Goal: Task Accomplishment & Management: Use online tool/utility

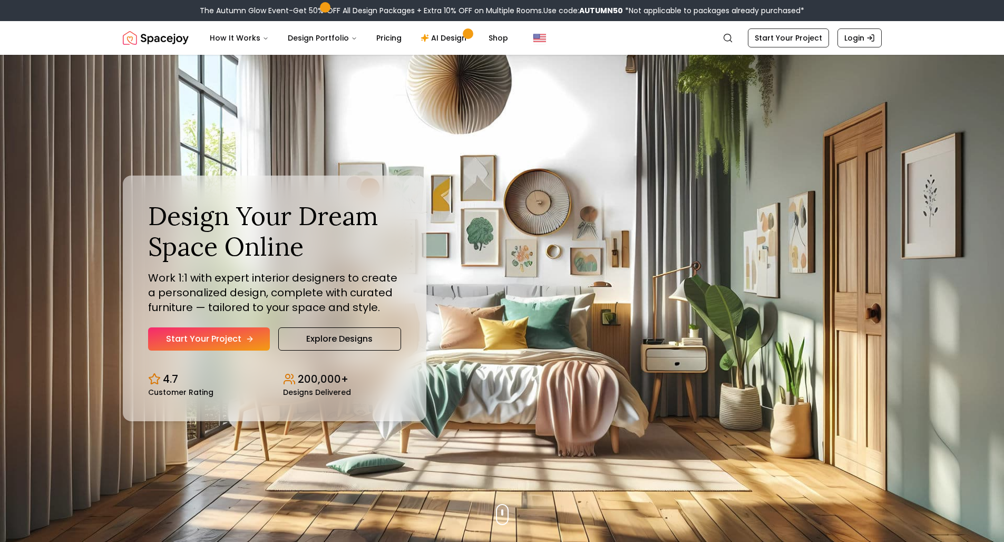
click at [226, 335] on link "Start Your Project" at bounding box center [209, 338] width 122 height 23
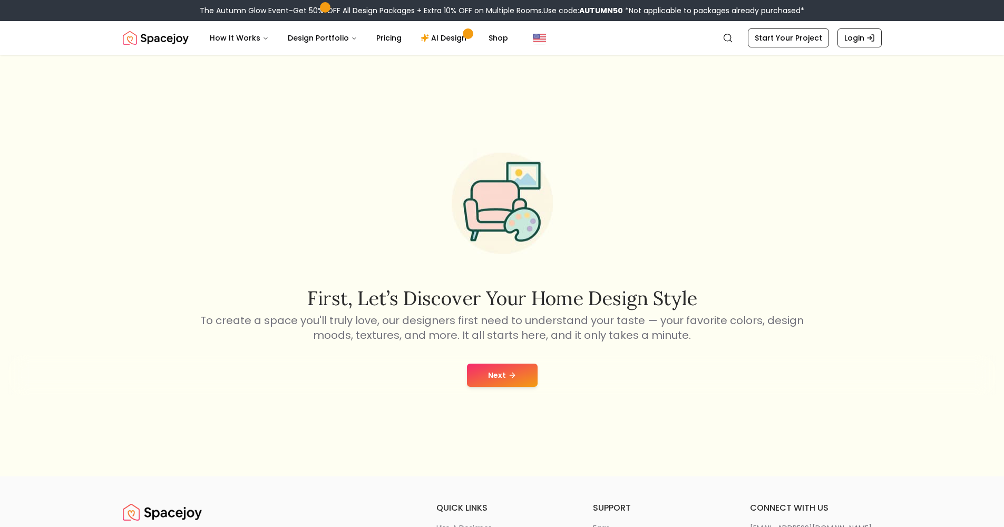
click at [525, 369] on button "Next" at bounding box center [502, 375] width 71 height 23
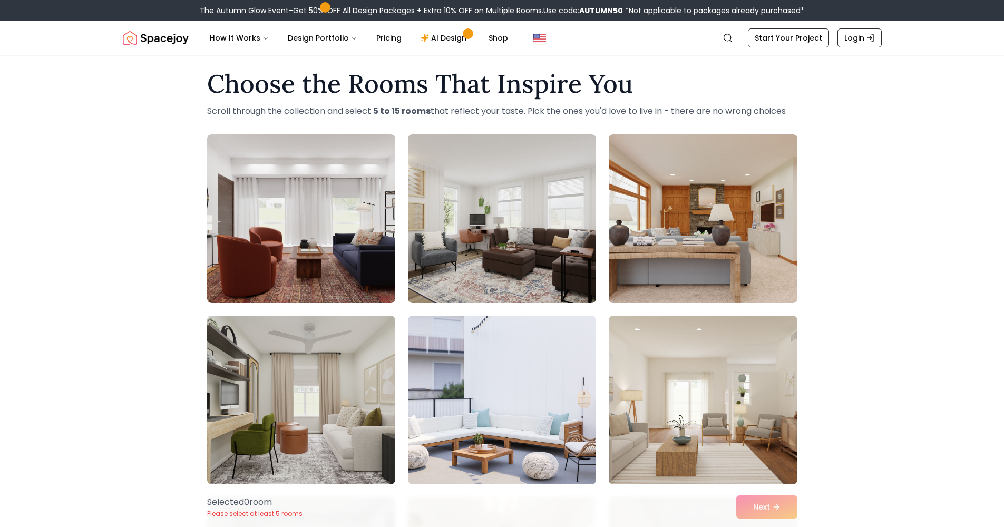
scroll to position [32, 0]
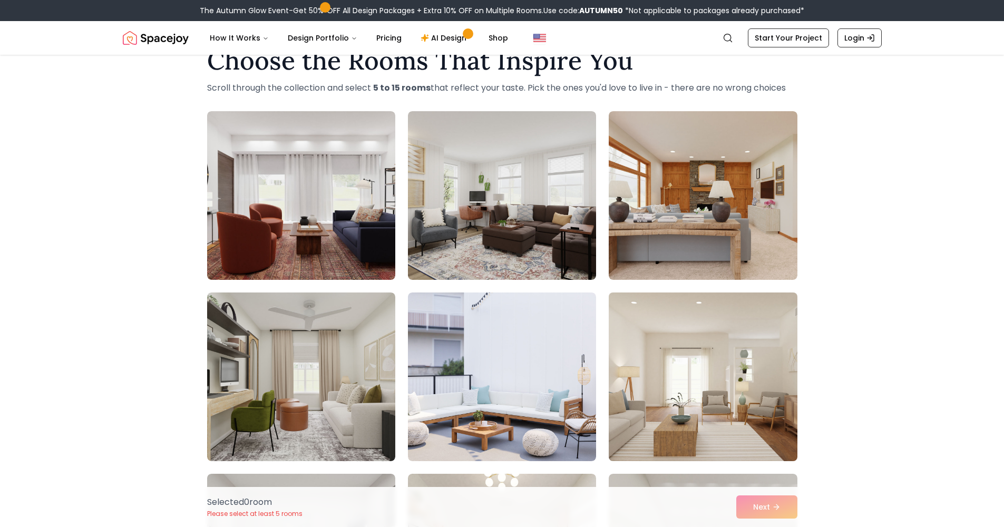
click at [706, 424] on img at bounding box center [703, 376] width 198 height 177
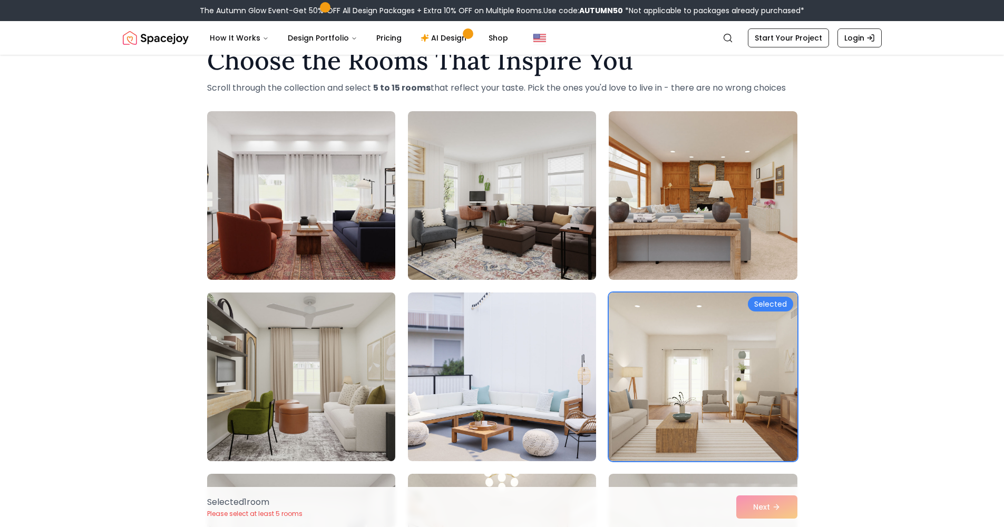
click at [371, 417] on img at bounding box center [301, 376] width 198 height 177
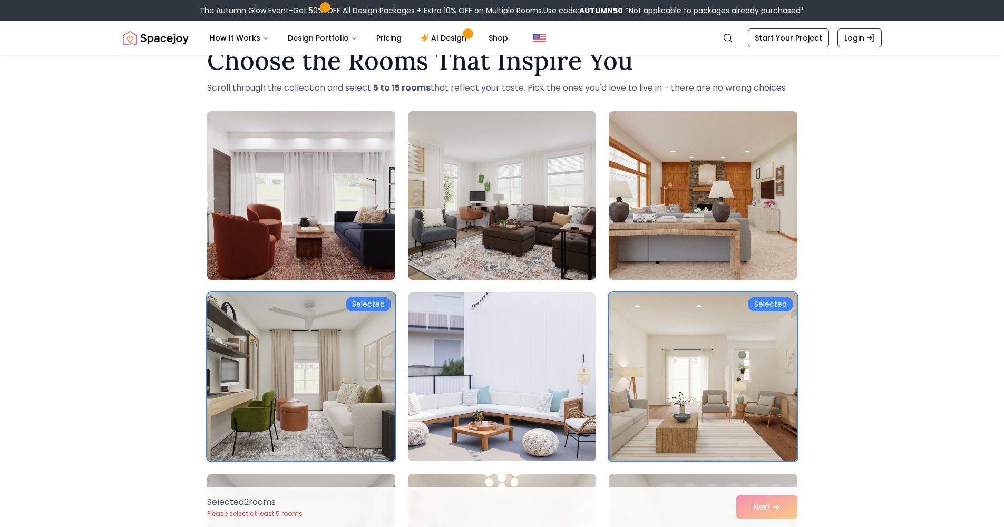
click at [317, 225] on img at bounding box center [301, 195] width 198 height 177
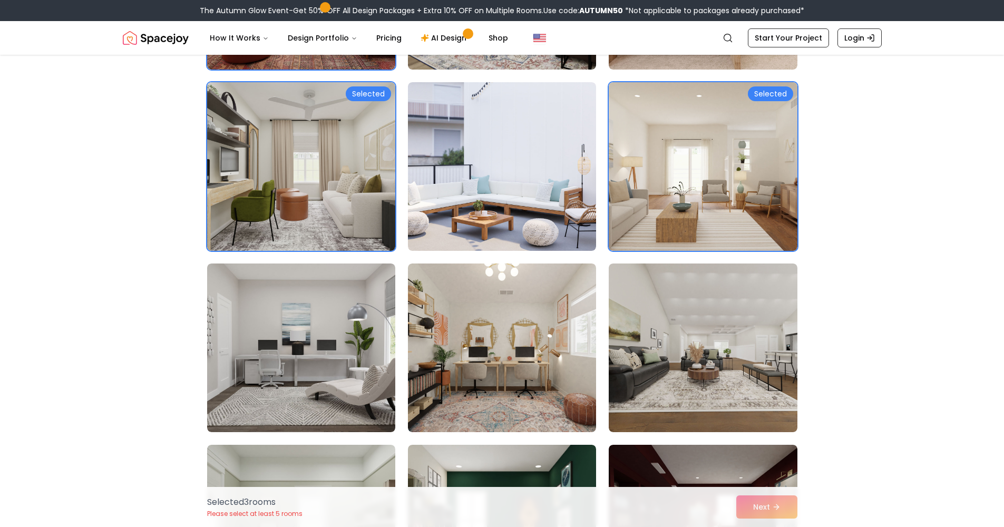
scroll to position [254, 0]
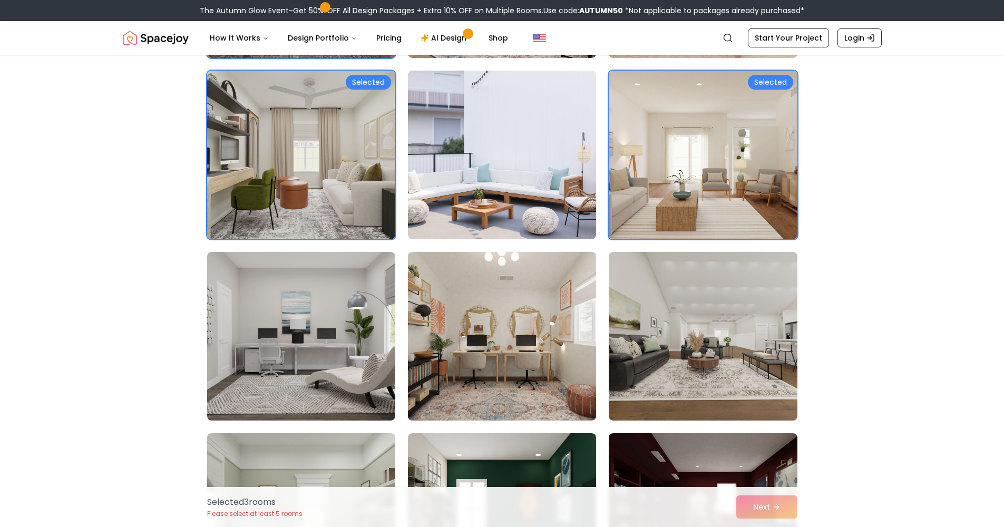
click at [514, 378] on img at bounding box center [502, 336] width 198 height 177
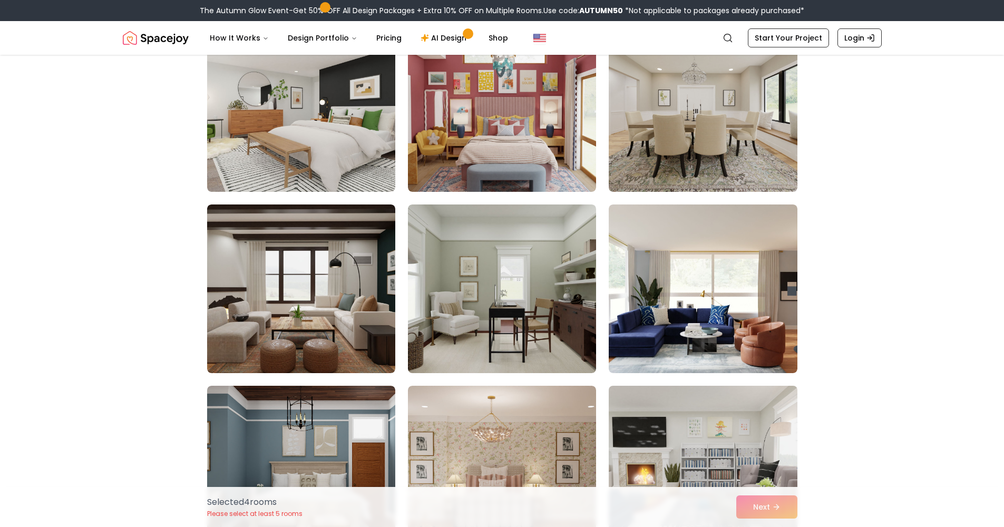
scroll to position [1470, 0]
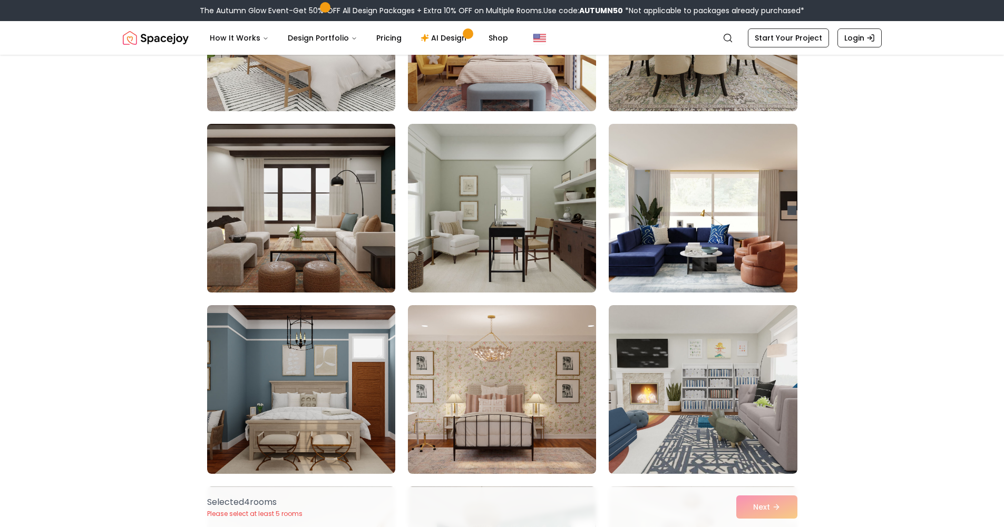
click at [343, 247] on img at bounding box center [301, 208] width 198 height 177
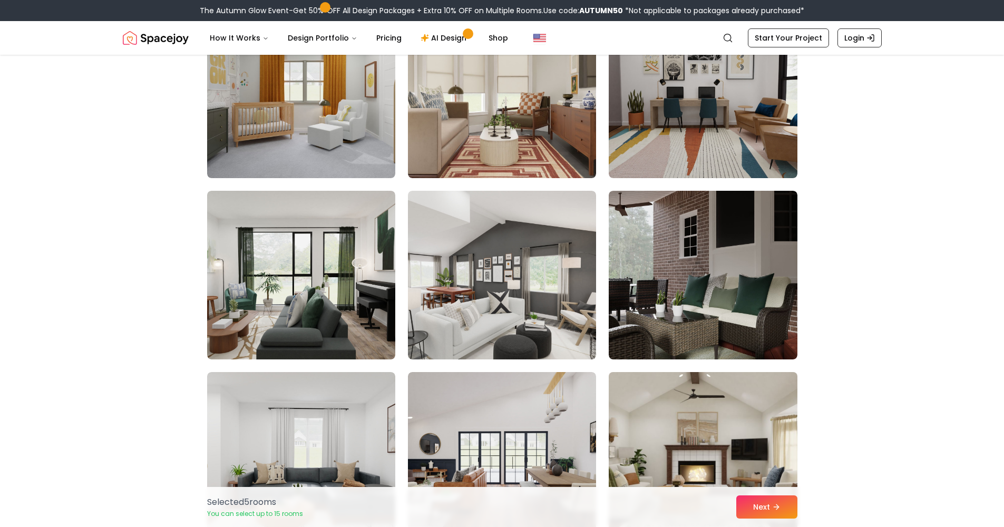
scroll to position [977, 0]
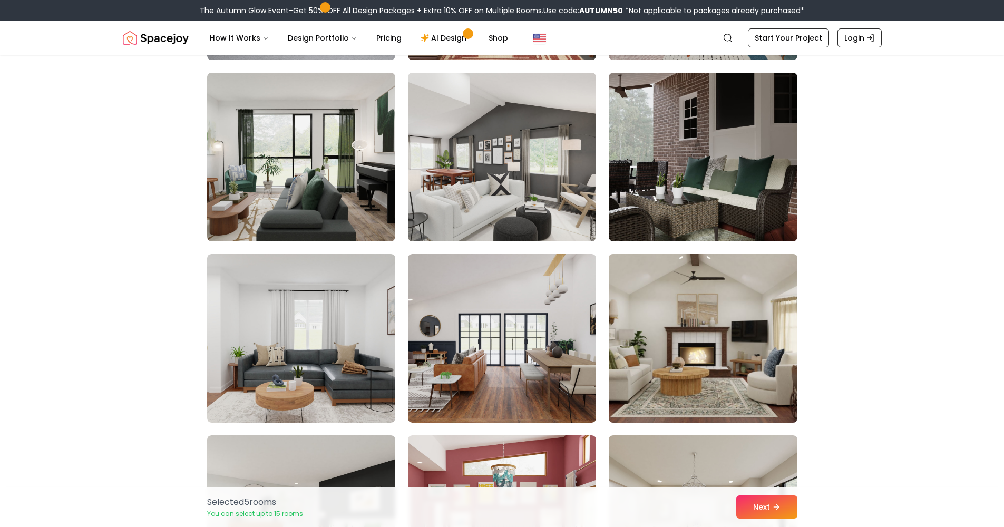
click at [642, 336] on img at bounding box center [703, 338] width 198 height 177
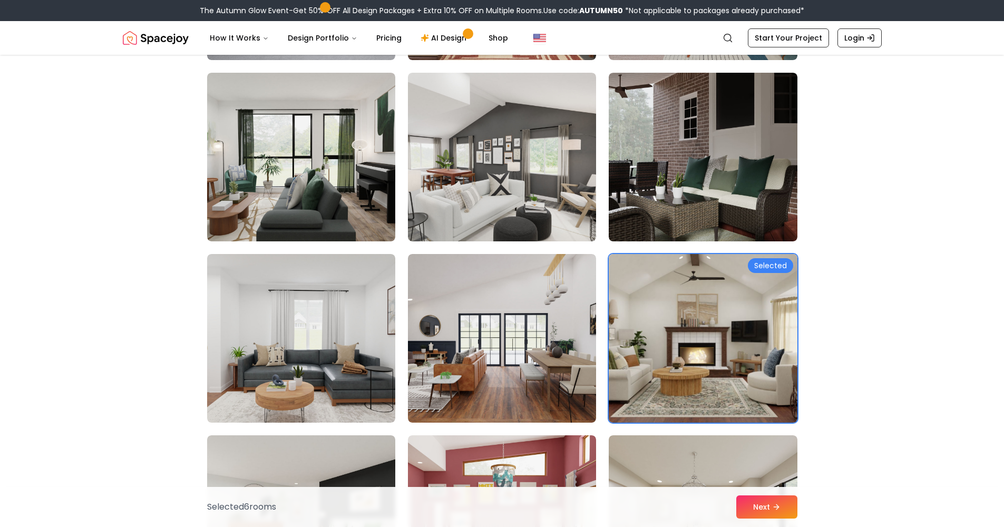
click at [704, 330] on img at bounding box center [703, 338] width 198 height 177
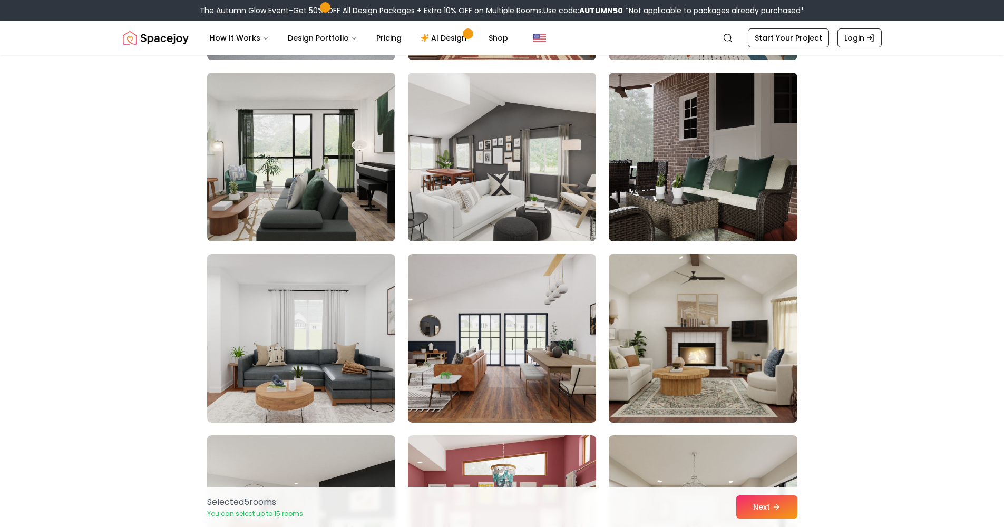
click at [692, 363] on img at bounding box center [703, 338] width 198 height 177
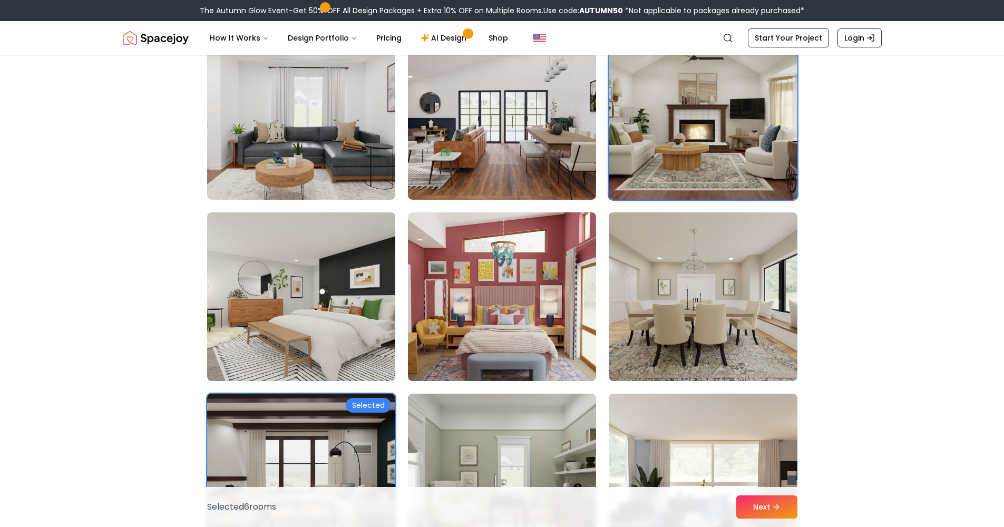
scroll to position [1527, 0]
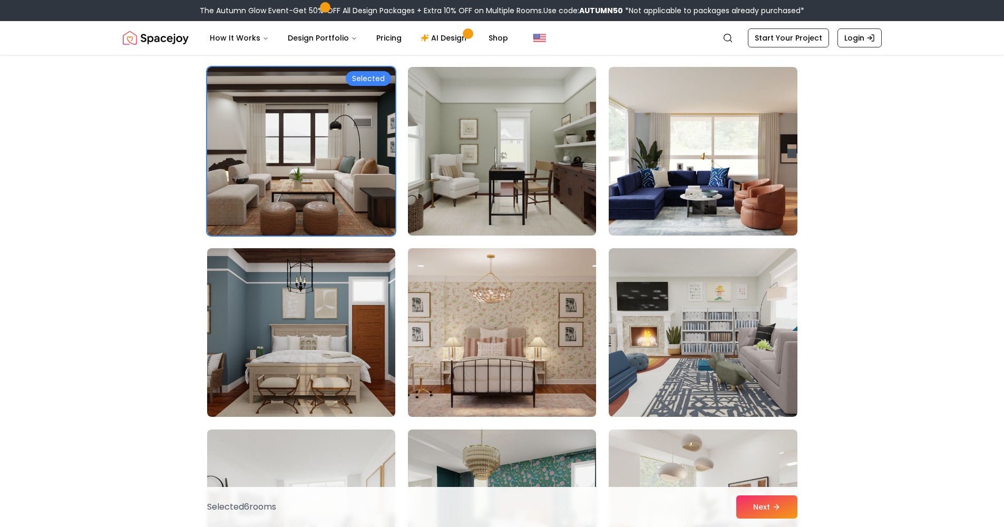
click at [584, 329] on img at bounding box center [502, 332] width 198 height 177
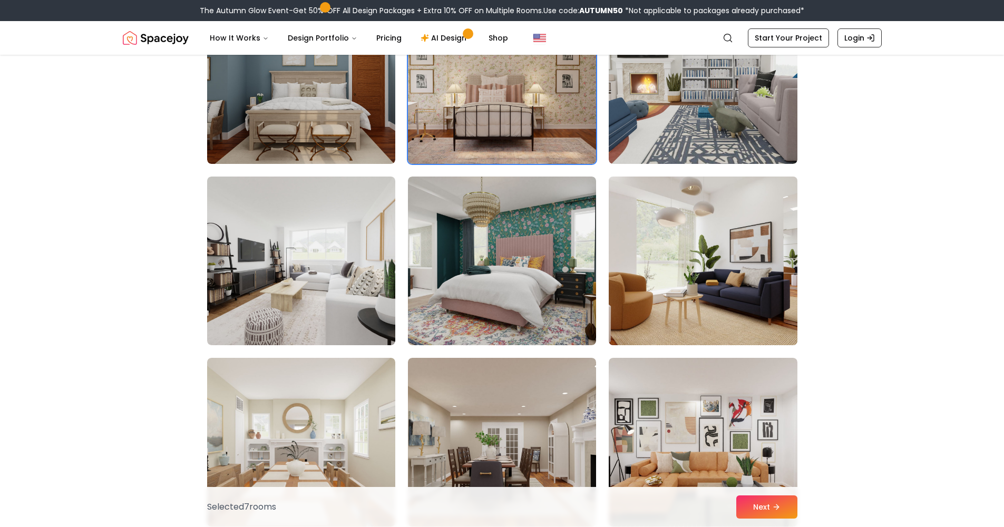
scroll to position [1900, 0]
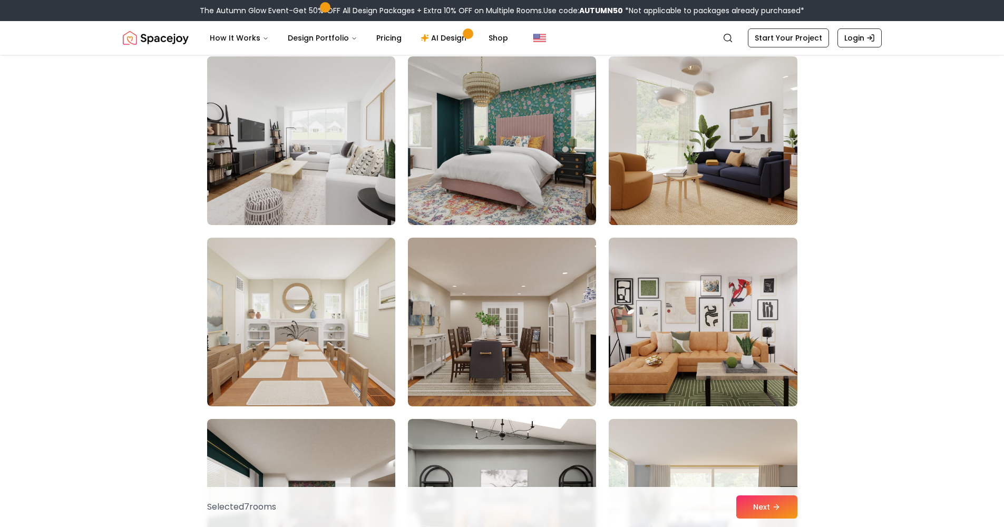
click at [669, 174] on img at bounding box center [703, 140] width 198 height 177
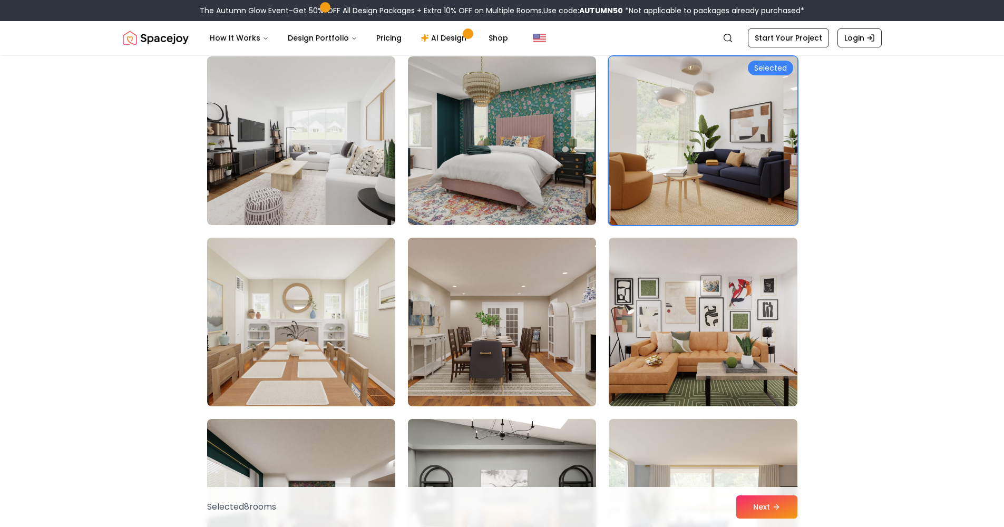
click at [660, 197] on img at bounding box center [703, 140] width 198 height 177
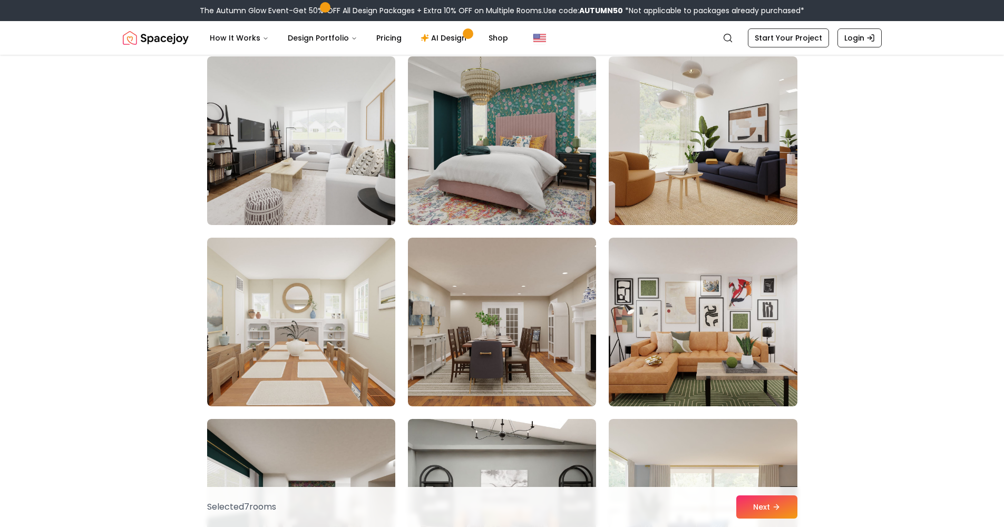
click at [541, 171] on img at bounding box center [502, 140] width 198 height 177
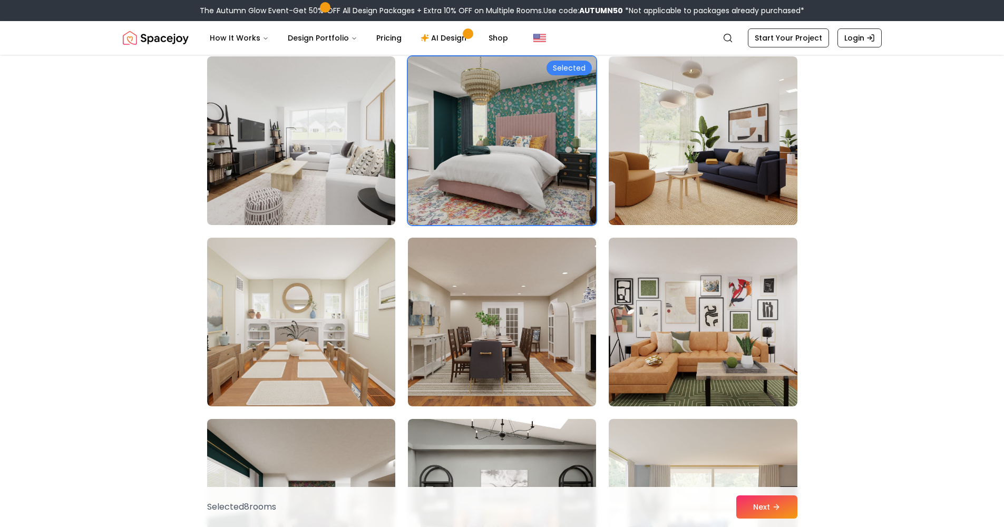
click at [558, 171] on img at bounding box center [502, 140] width 198 height 177
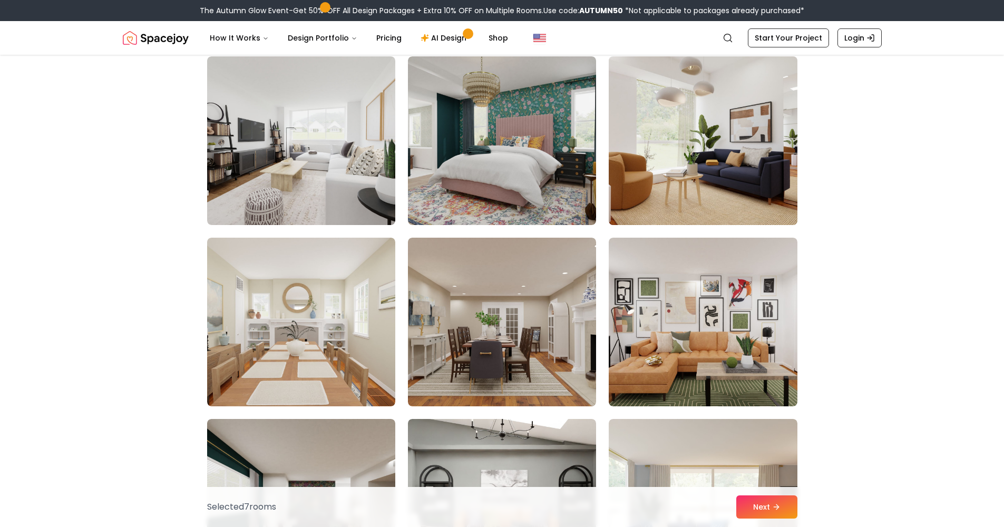
click at [635, 171] on img at bounding box center [703, 140] width 198 height 177
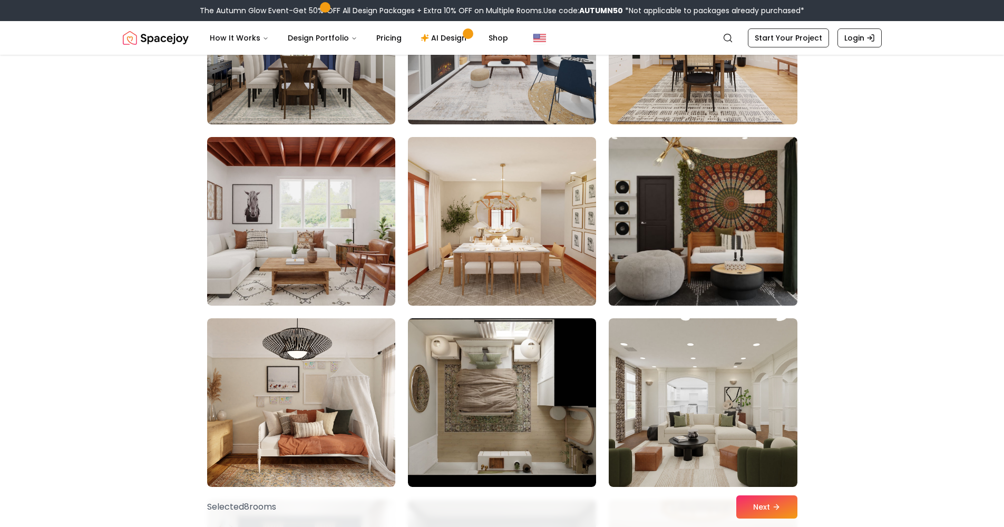
scroll to position [2913, 0]
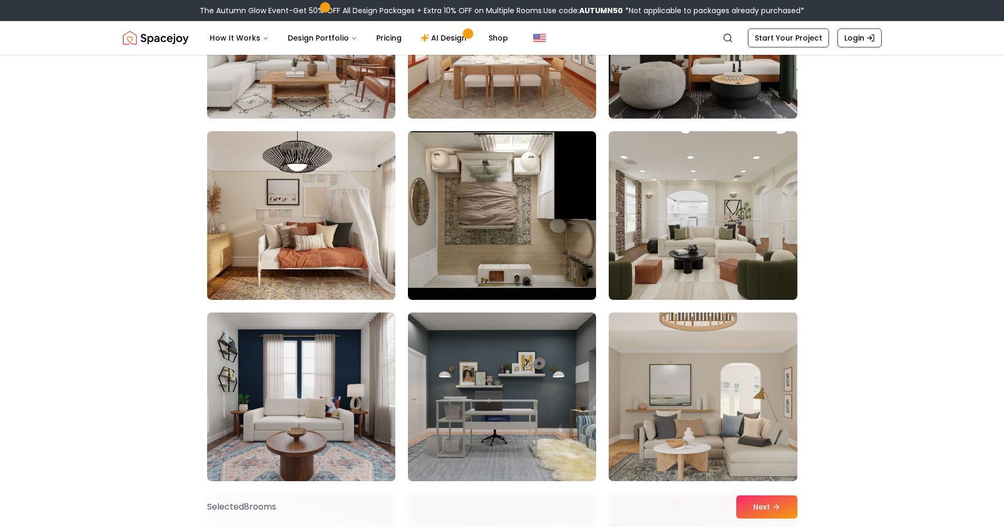
click at [705, 308] on img at bounding box center [703, 396] width 198 height 177
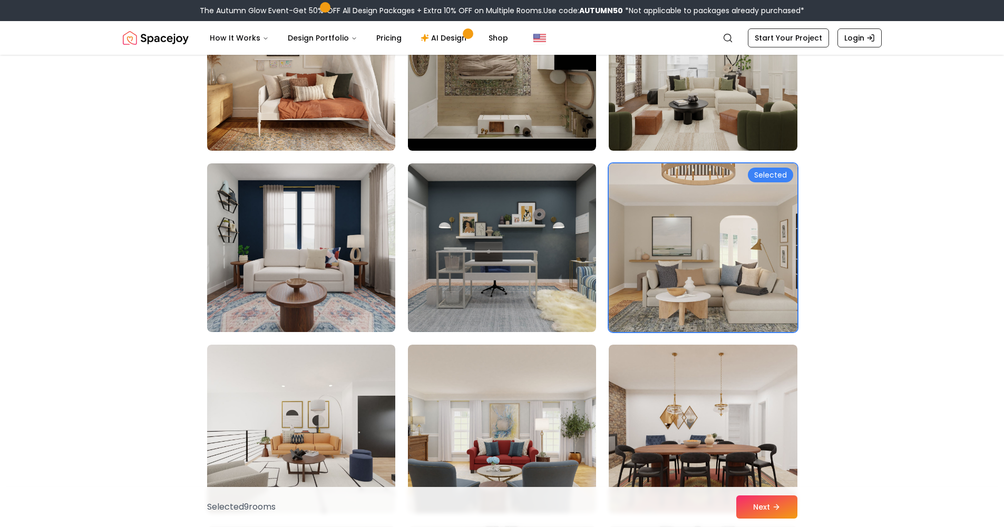
scroll to position [3418, 0]
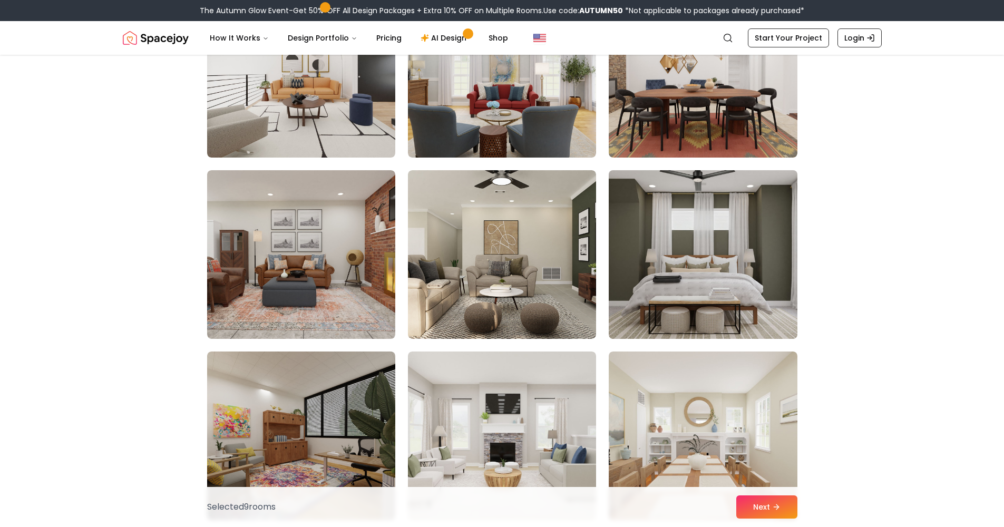
click at [700, 277] on img at bounding box center [703, 254] width 198 height 177
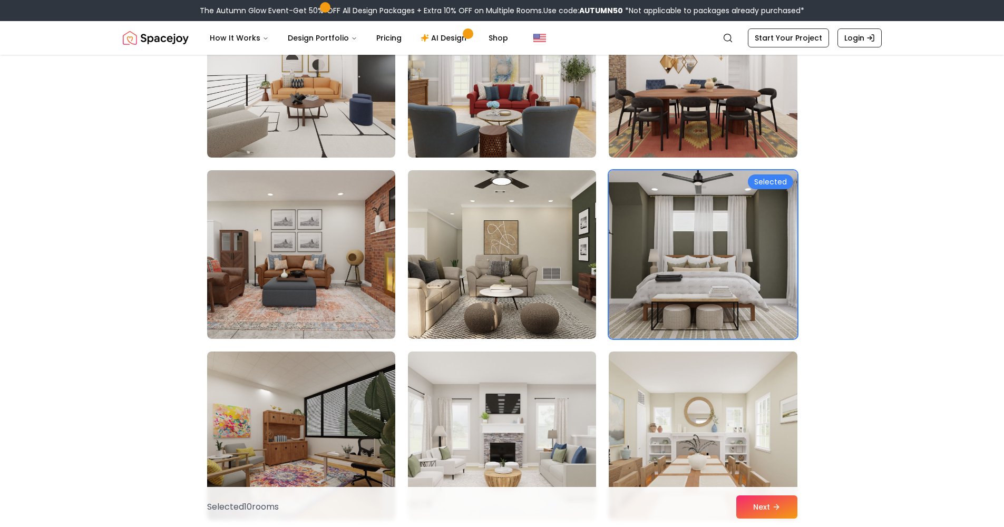
scroll to position [3910, 0]
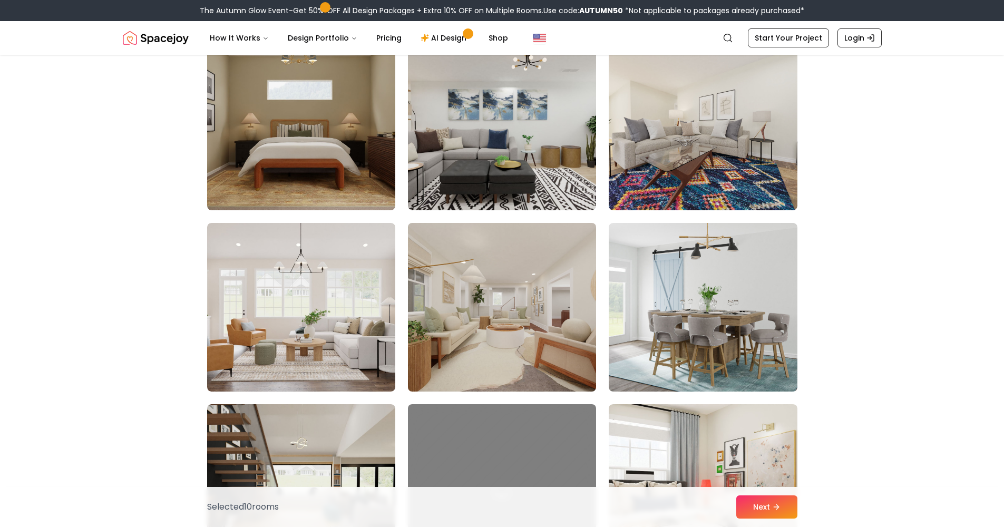
click at [542, 316] on img at bounding box center [502, 307] width 198 height 177
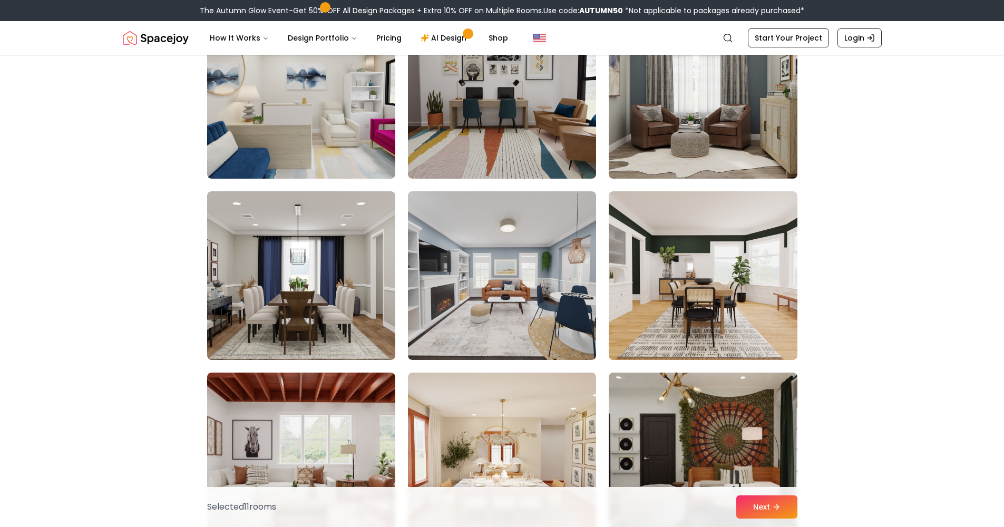
scroll to position [2954, 0]
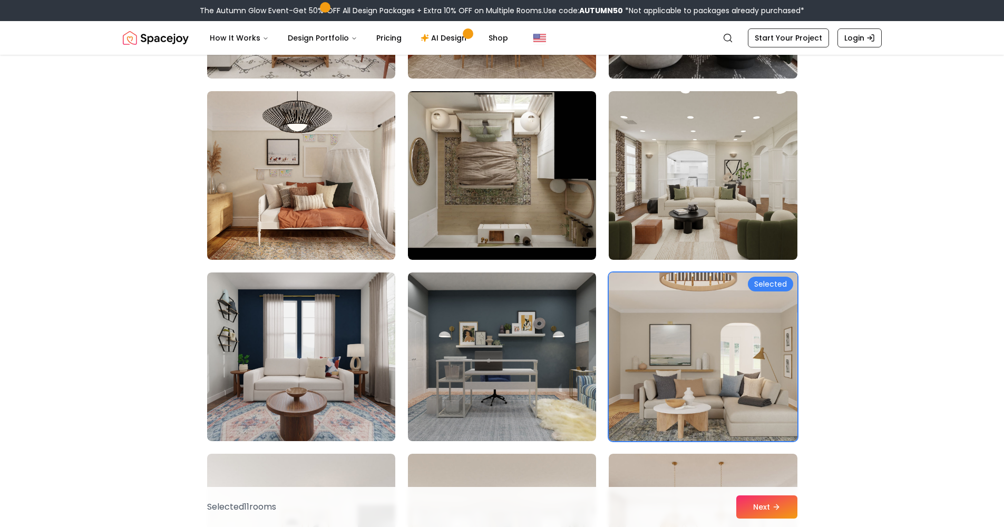
click at [711, 298] on img at bounding box center [703, 356] width 198 height 177
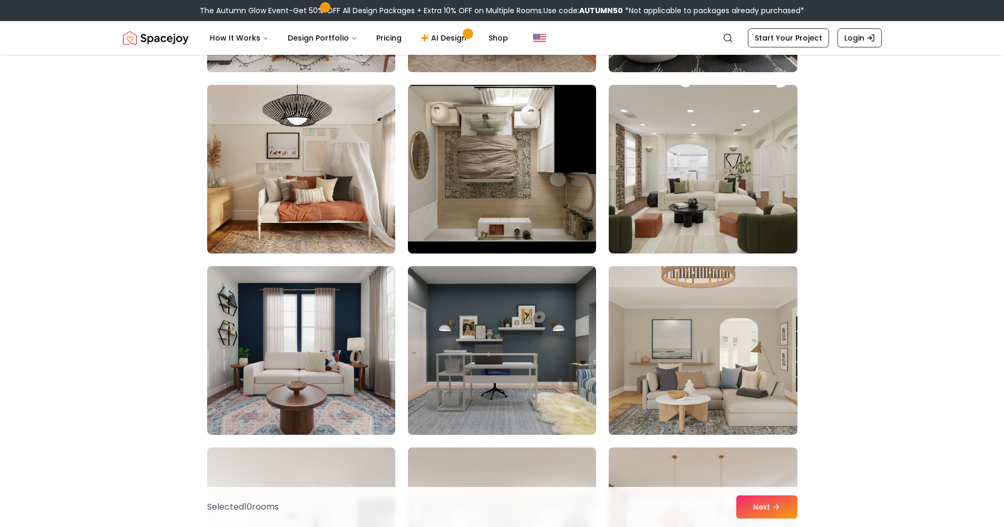
scroll to position [1699, 0]
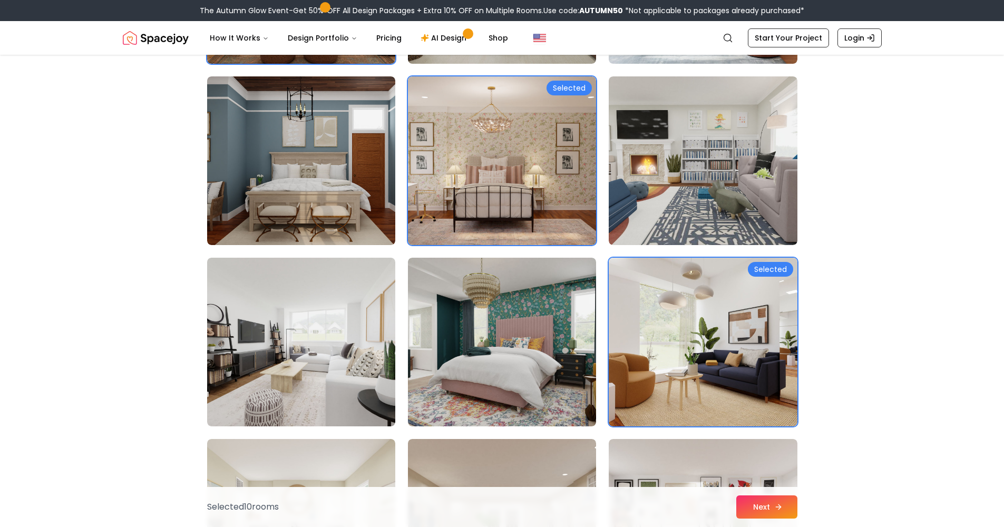
click at [747, 506] on button "Next" at bounding box center [766, 507] width 61 height 23
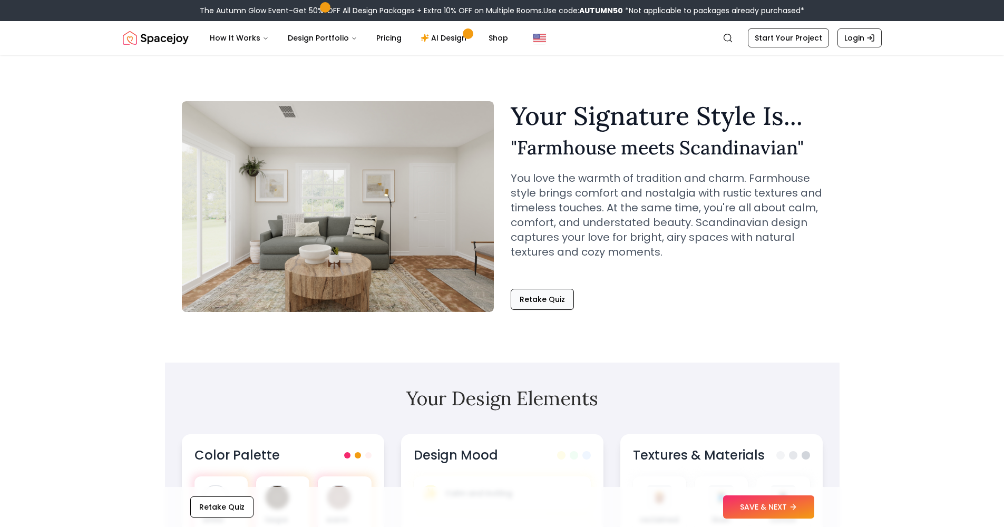
click at [553, 298] on button "Retake Quiz" at bounding box center [542, 299] width 63 height 21
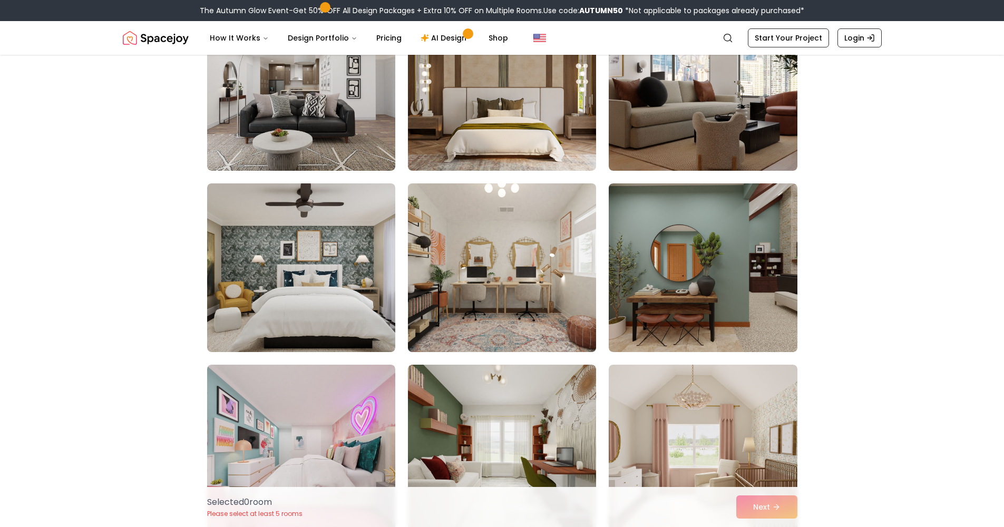
scroll to position [596, 0]
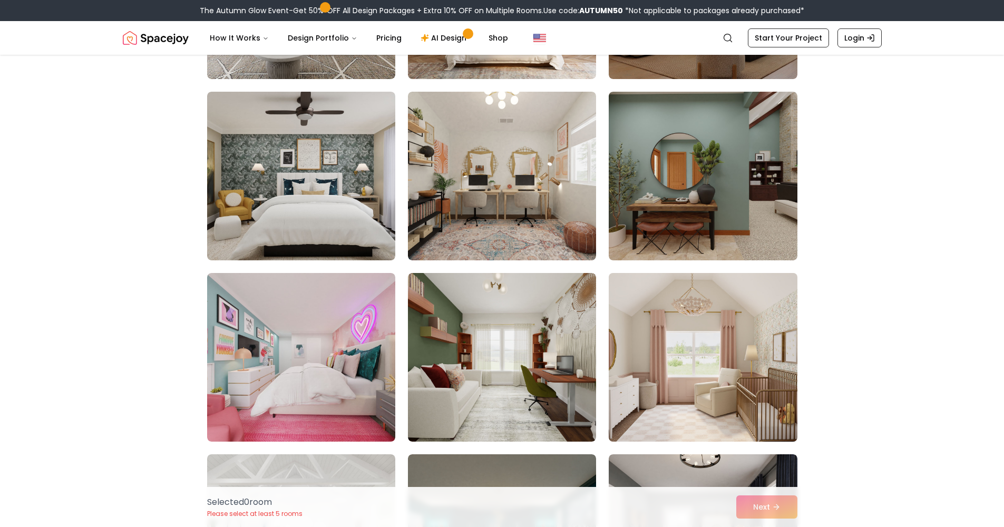
click at [688, 317] on img at bounding box center [703, 357] width 198 height 177
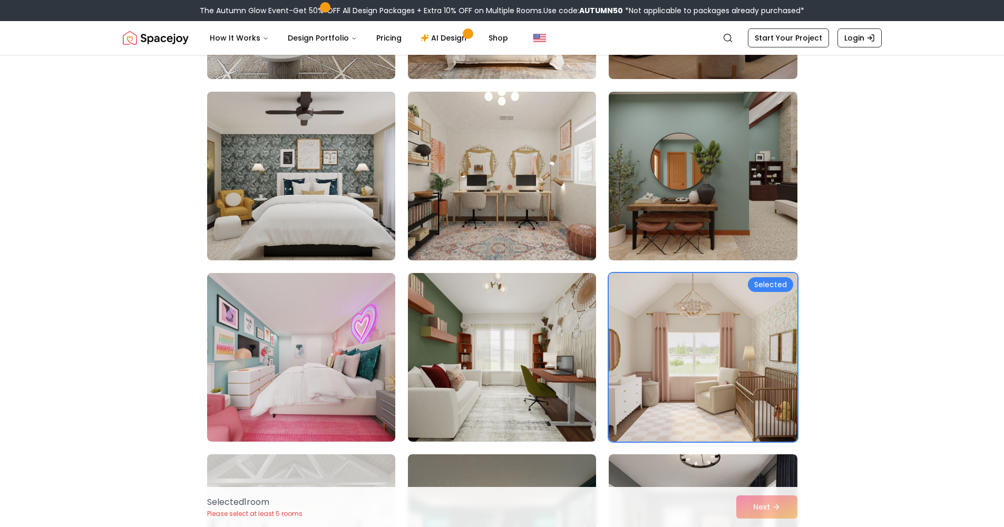
click at [493, 222] on img at bounding box center [502, 176] width 198 height 177
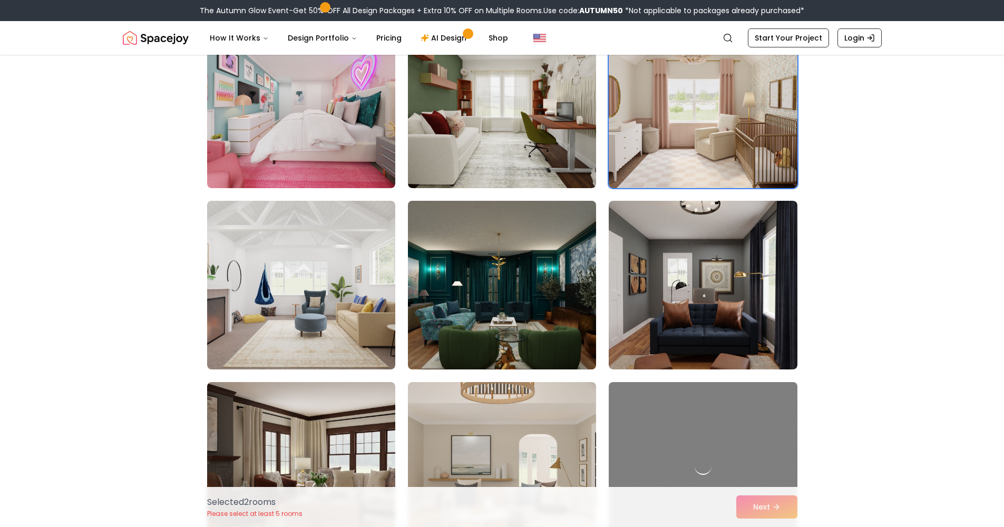
scroll to position [935, 0]
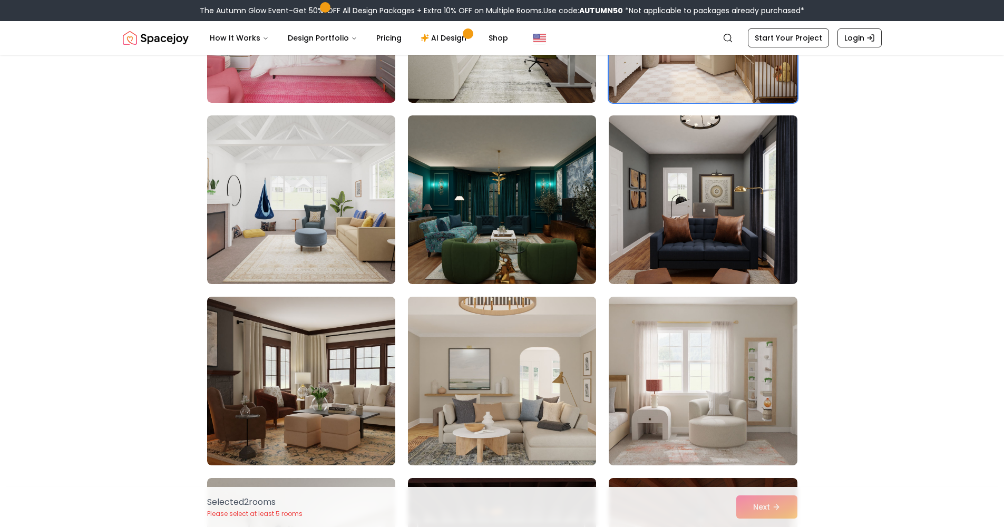
click at [488, 341] on img at bounding box center [502, 381] width 198 height 177
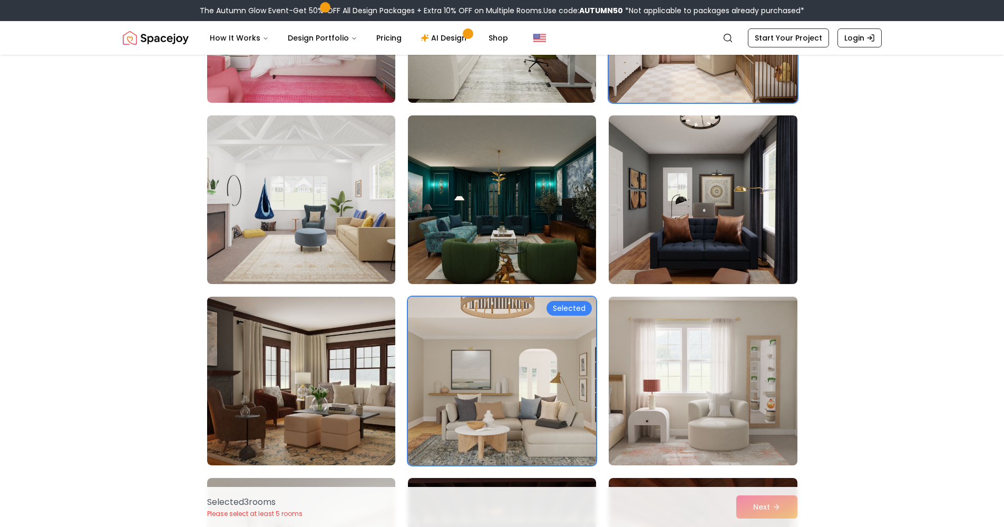
click at [683, 324] on img at bounding box center [703, 381] width 198 height 177
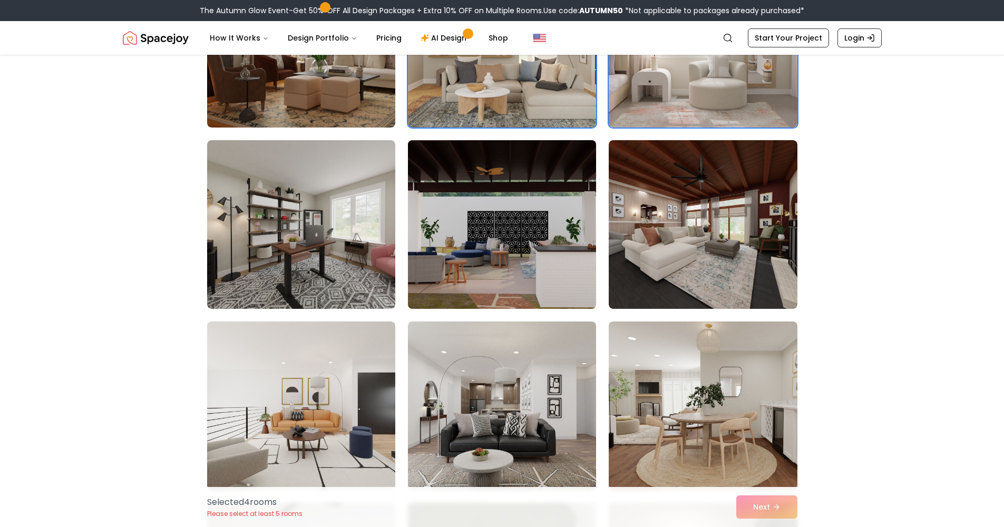
scroll to position [1384, 0]
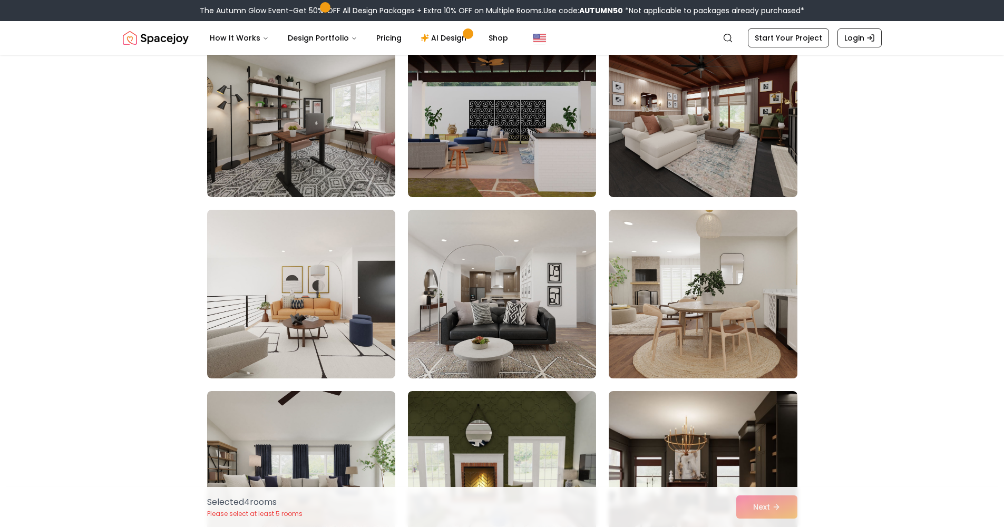
click at [663, 293] on img at bounding box center [703, 294] width 198 height 177
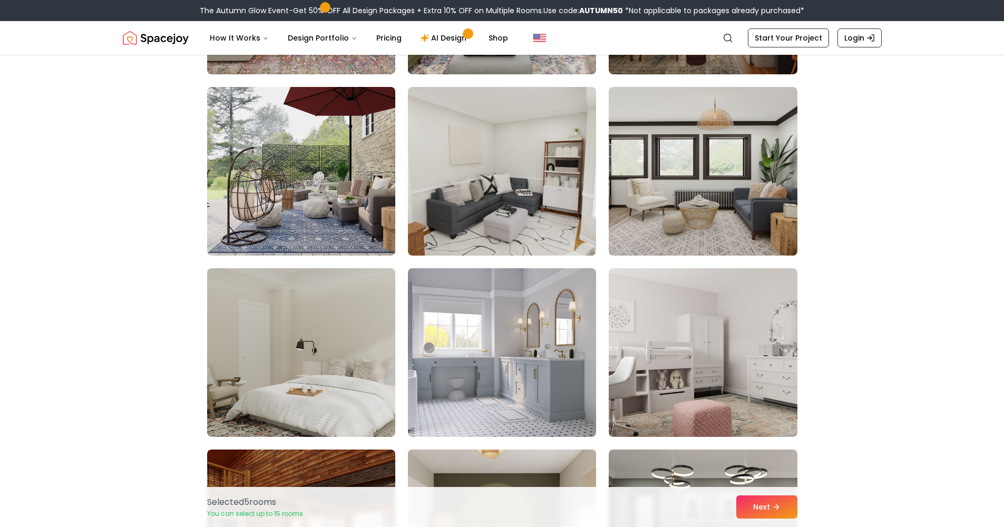
scroll to position [2044, 0]
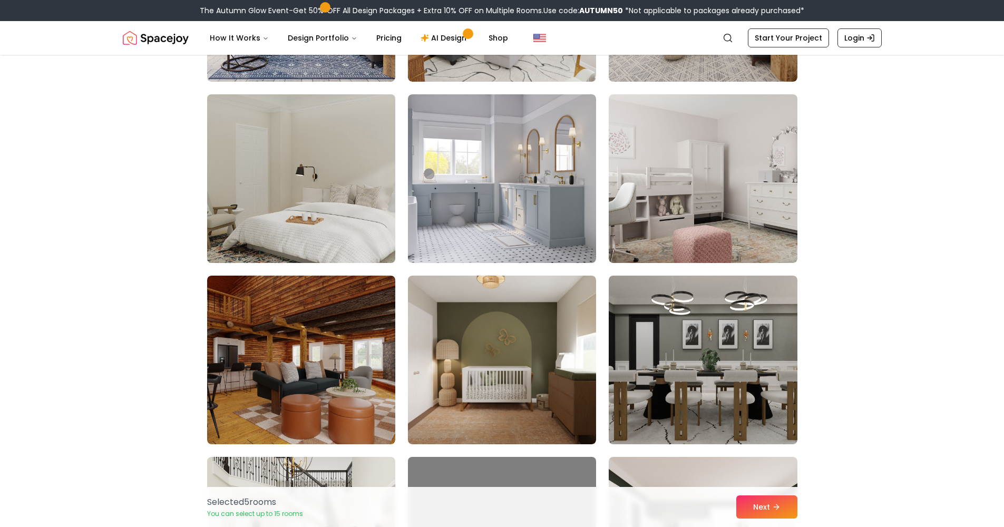
click at [268, 205] on img at bounding box center [301, 178] width 198 height 177
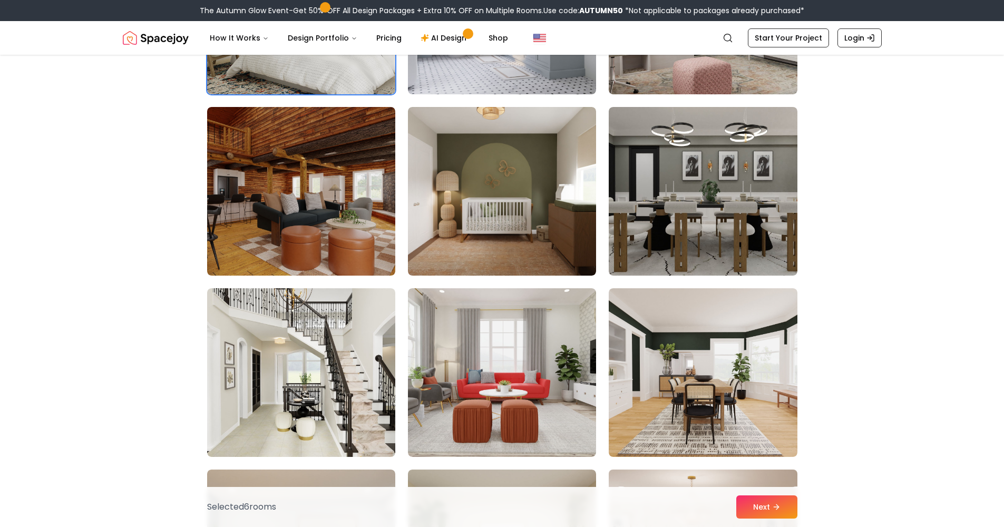
scroll to position [2476, 0]
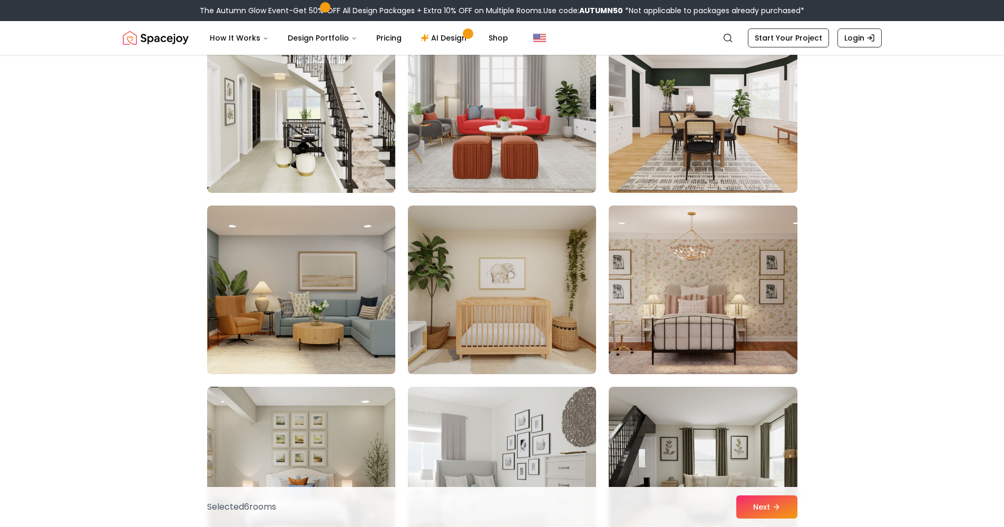
click at [683, 263] on img at bounding box center [703, 289] width 198 height 177
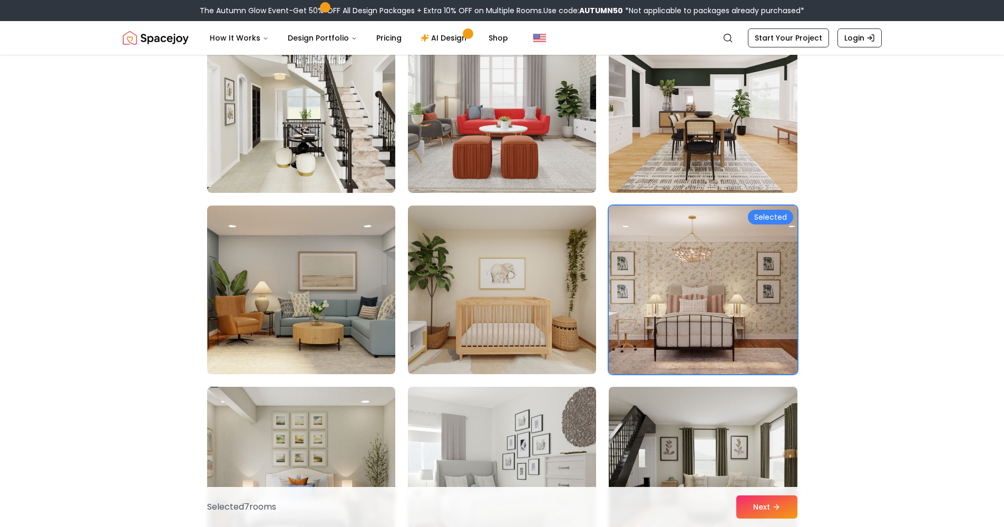
scroll to position [2757, 0]
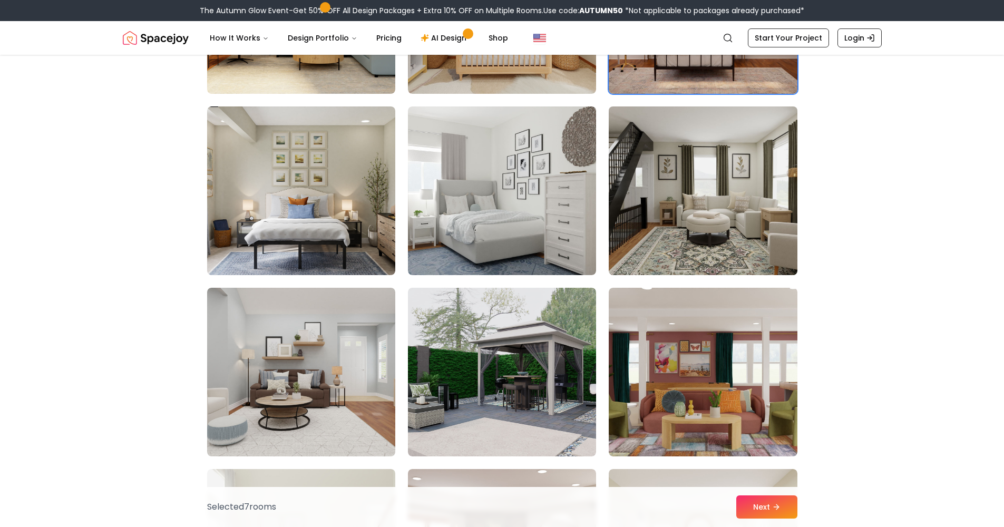
click at [668, 252] on img at bounding box center [703, 190] width 198 height 177
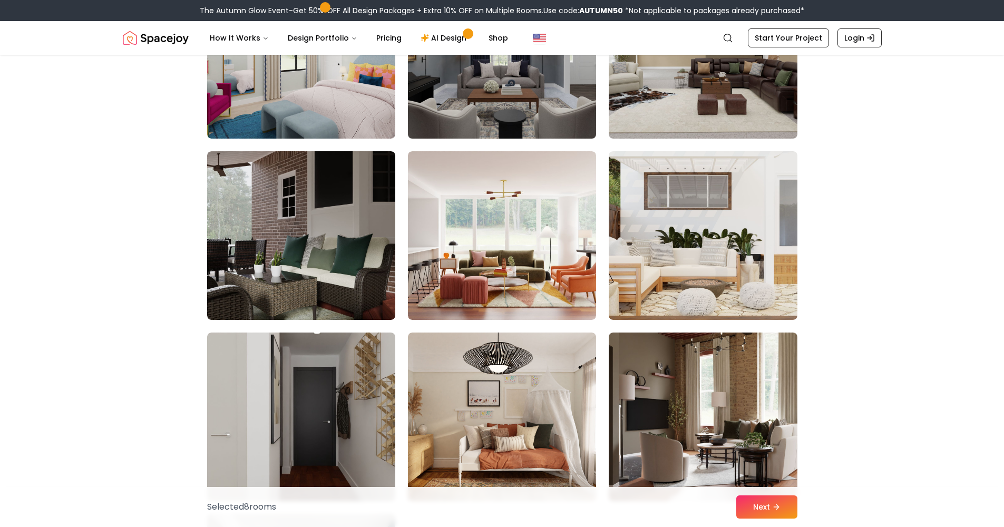
scroll to position [3802, 0]
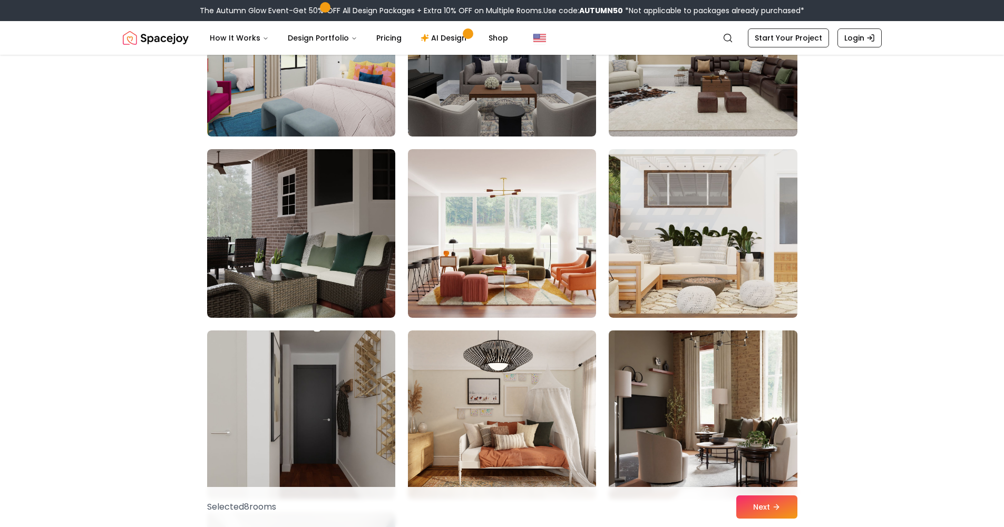
click at [685, 326] on img at bounding box center [703, 414] width 198 height 177
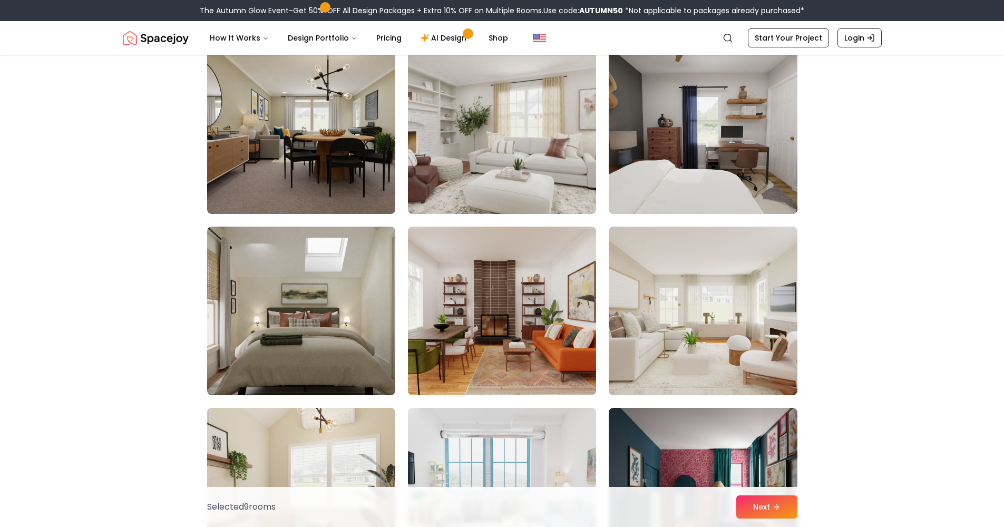
scroll to position [4295, 0]
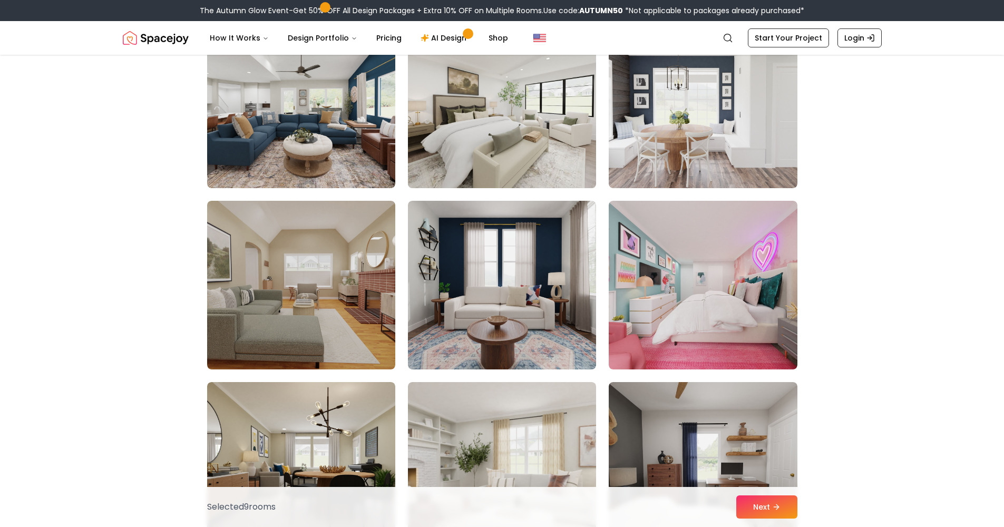
click at [498, 156] on img at bounding box center [502, 103] width 198 height 177
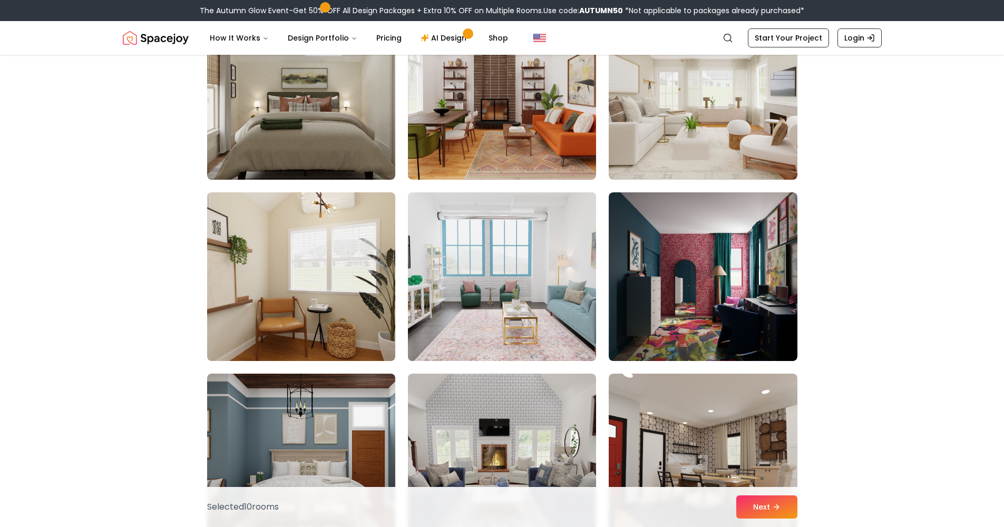
scroll to position [5466, 0]
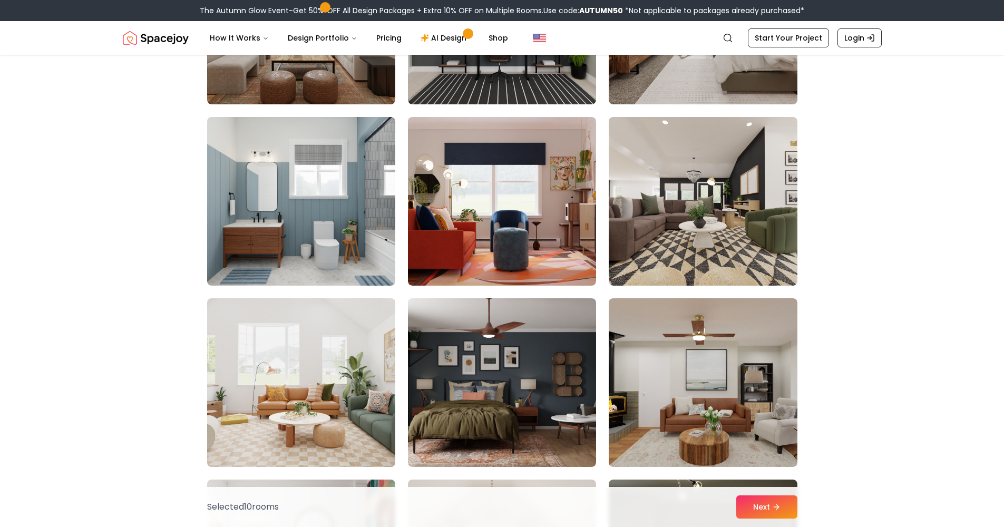
click at [285, 319] on img at bounding box center [301, 382] width 198 height 177
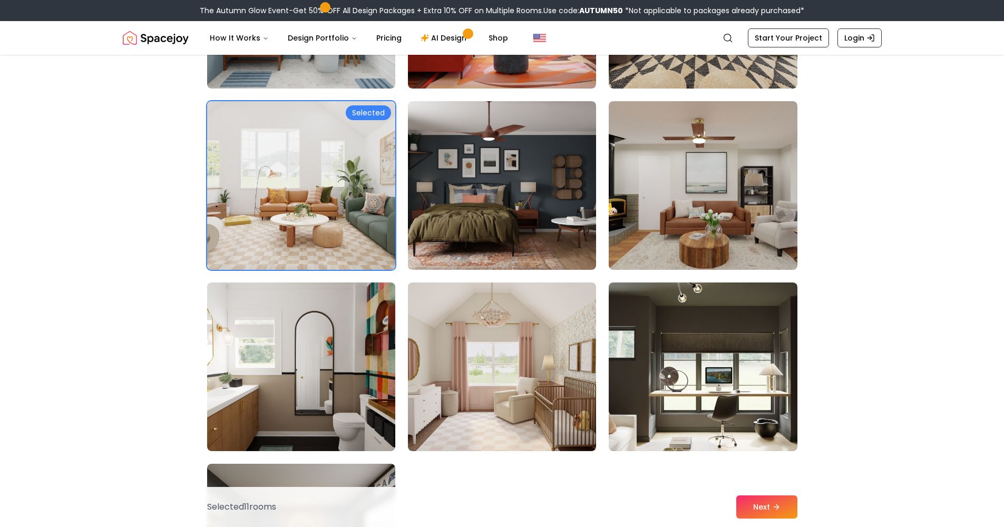
scroll to position [5666, 0]
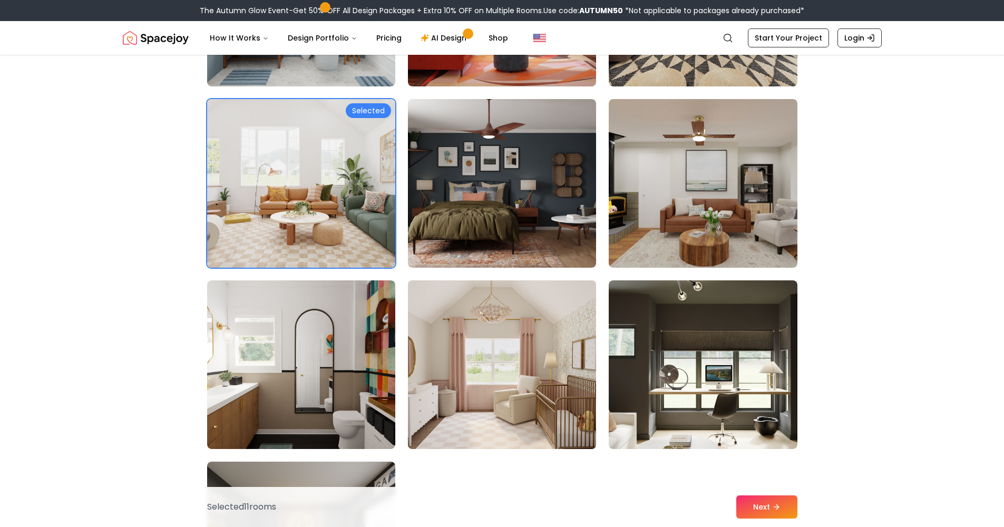
click at [461, 369] on img at bounding box center [502, 364] width 198 height 177
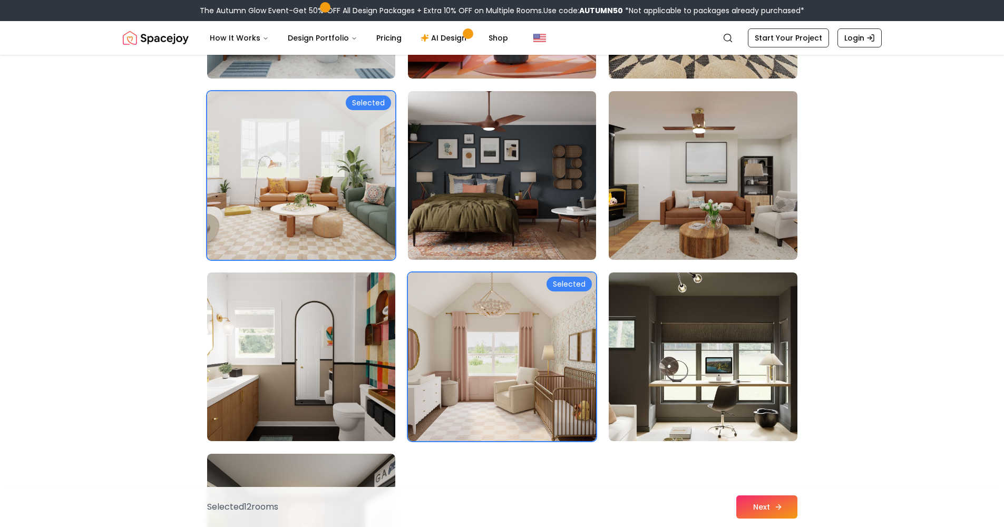
click at [743, 509] on button "Next" at bounding box center [766, 507] width 61 height 23
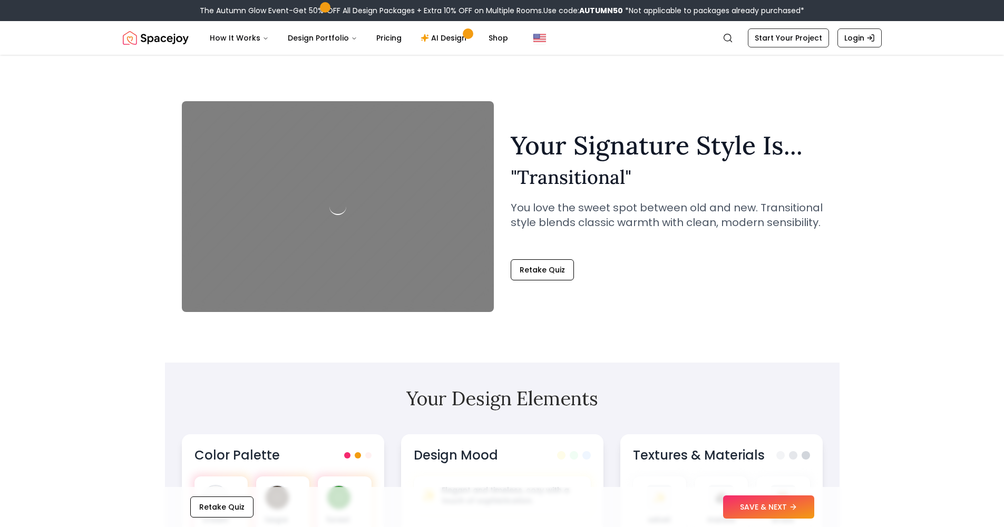
scroll to position [201, 0]
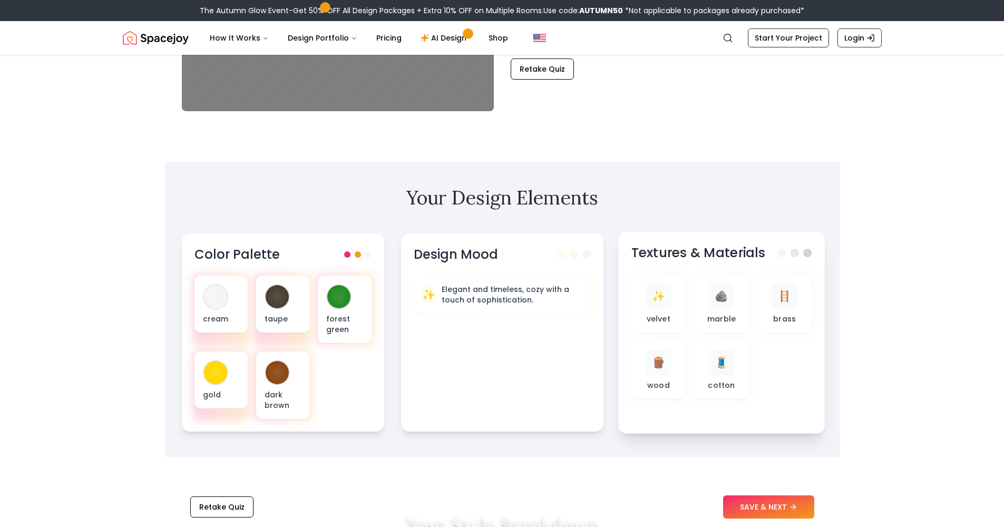
click at [660, 247] on h3 "Textures & Materials" at bounding box center [698, 253] width 134 height 17
click at [673, 294] on div "✨ velvet" at bounding box center [657, 303] width 37 height 41
click at [716, 292] on span "🪨" at bounding box center [722, 295] width 14 height 15
click at [807, 256] on span at bounding box center [807, 253] width 8 height 8
click at [793, 254] on span at bounding box center [794, 253] width 8 height 8
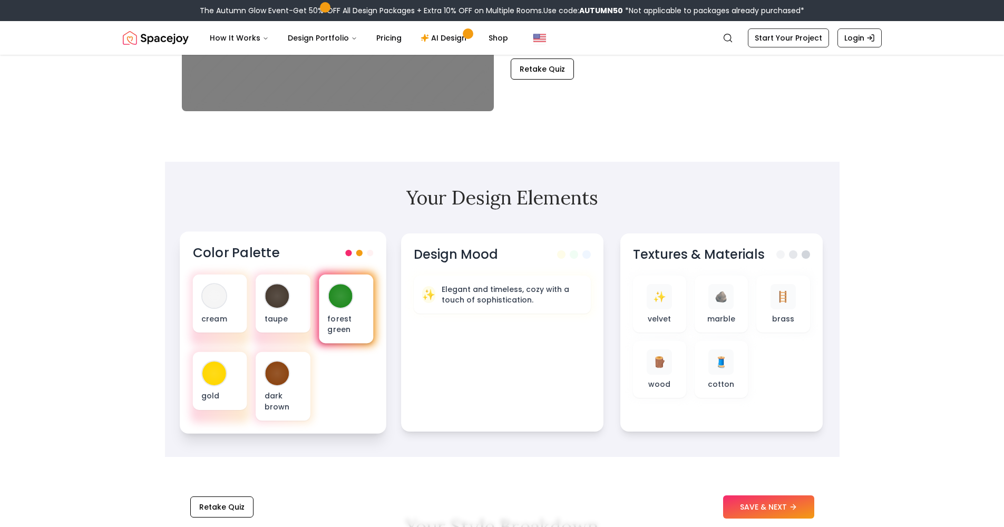
click at [361, 312] on div "forest green" at bounding box center [345, 309] width 54 height 69
click at [372, 253] on span at bounding box center [370, 253] width 6 height 6
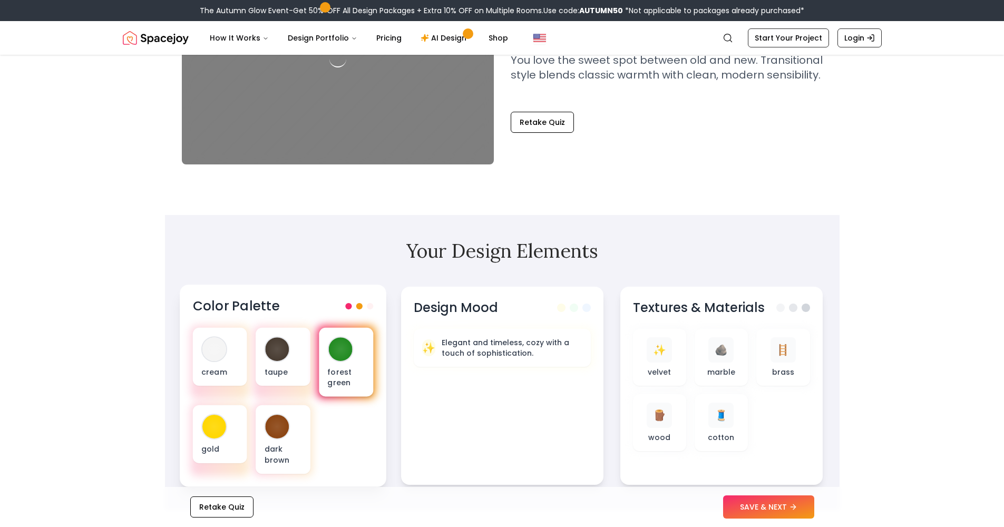
scroll to position [0, 0]
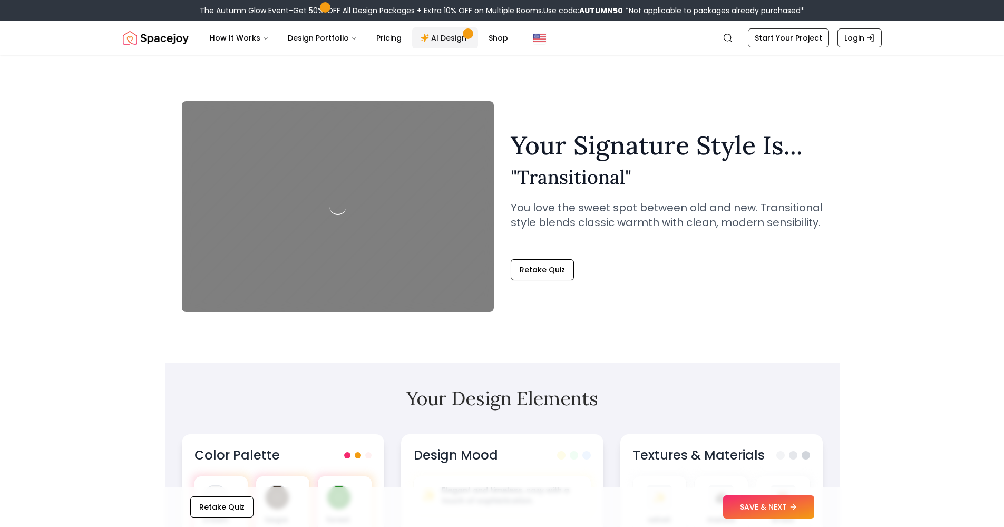
click at [433, 34] on link "AI Design" at bounding box center [445, 37] width 66 height 21
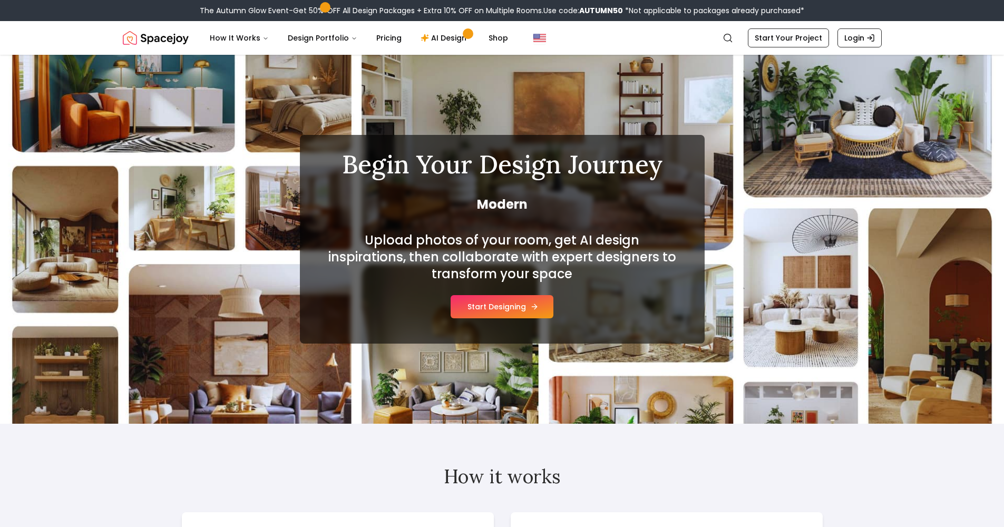
click at [508, 302] on button "Start Designing" at bounding box center [502, 306] width 103 height 23
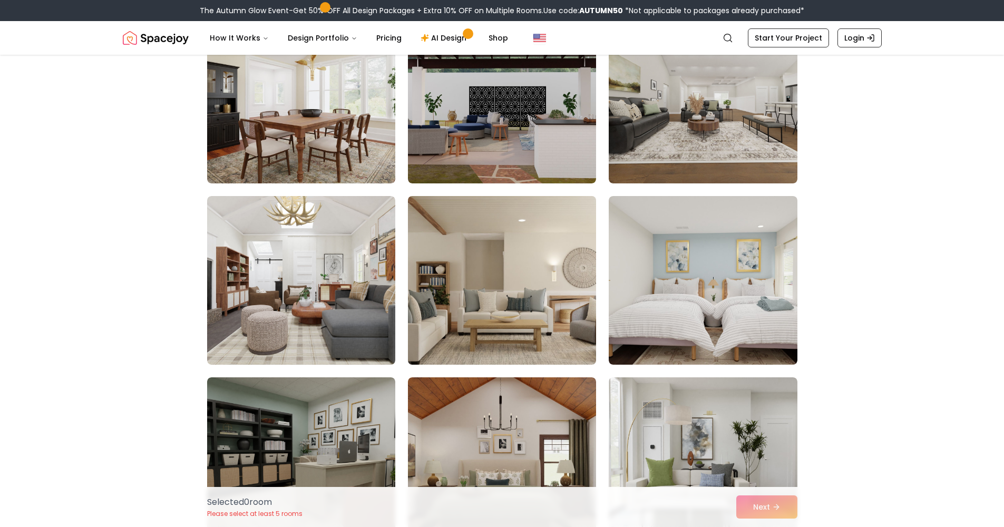
scroll to position [370, 0]
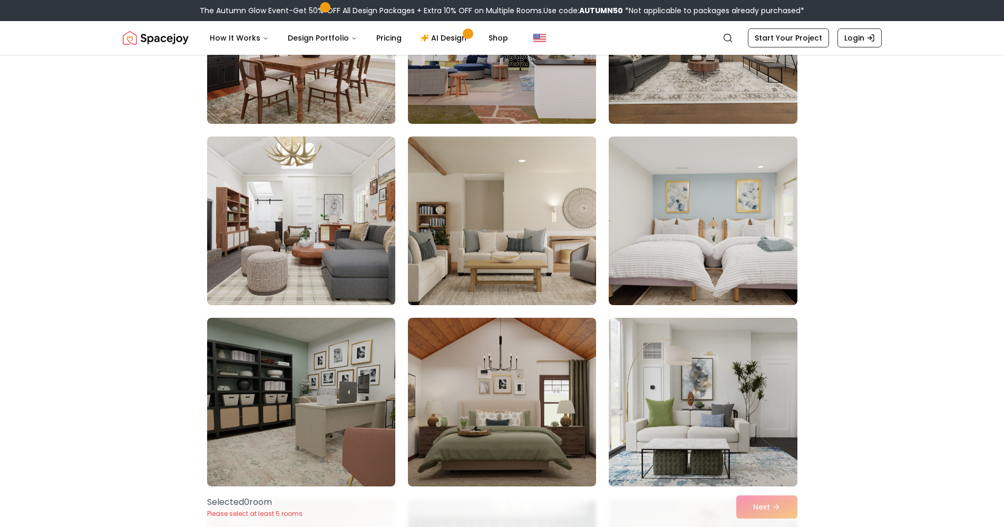
click at [504, 260] on img at bounding box center [502, 220] width 198 height 177
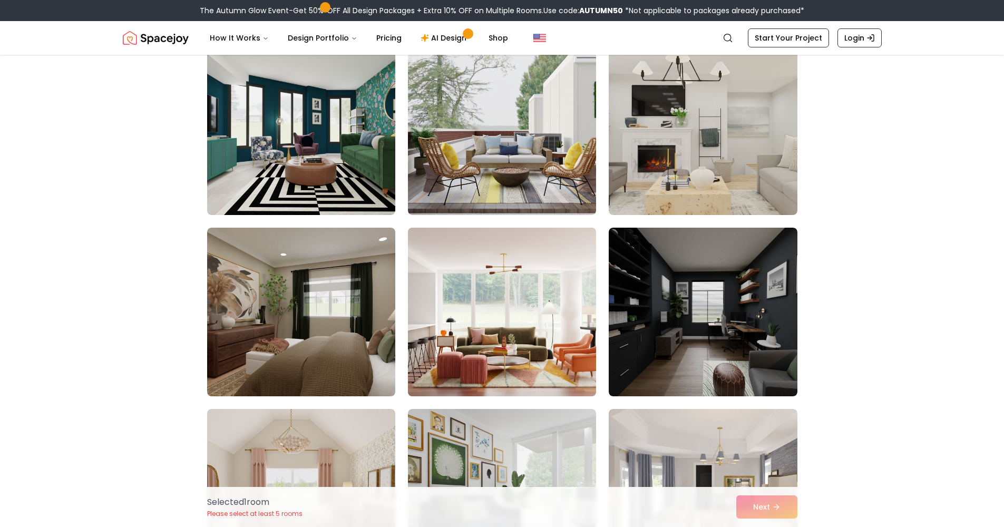
scroll to position [1187, 0]
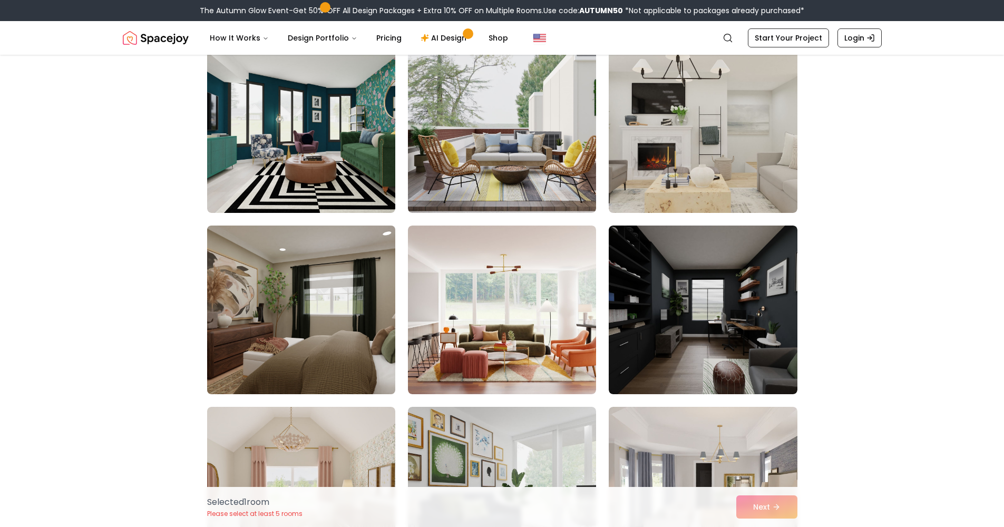
click at [364, 335] on img at bounding box center [301, 309] width 198 height 177
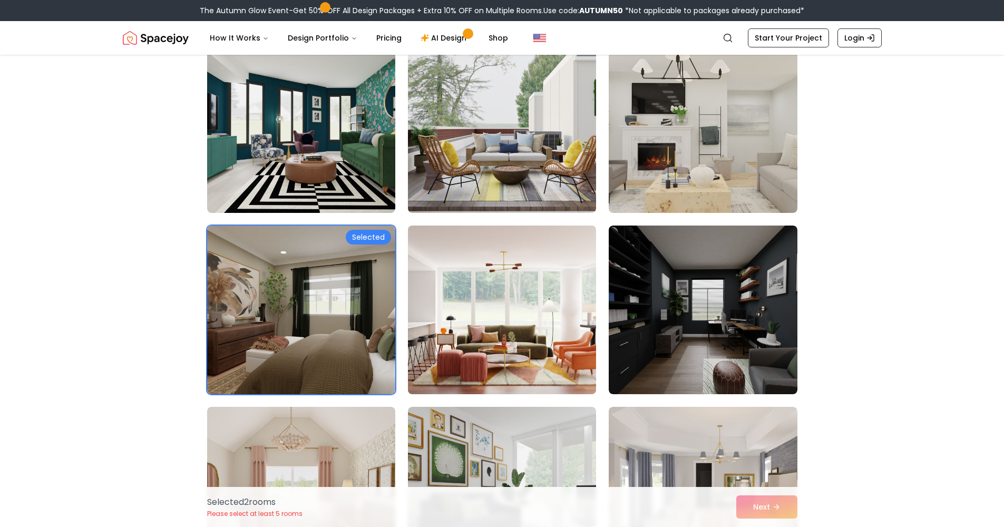
click at [566, 322] on img at bounding box center [502, 309] width 198 height 177
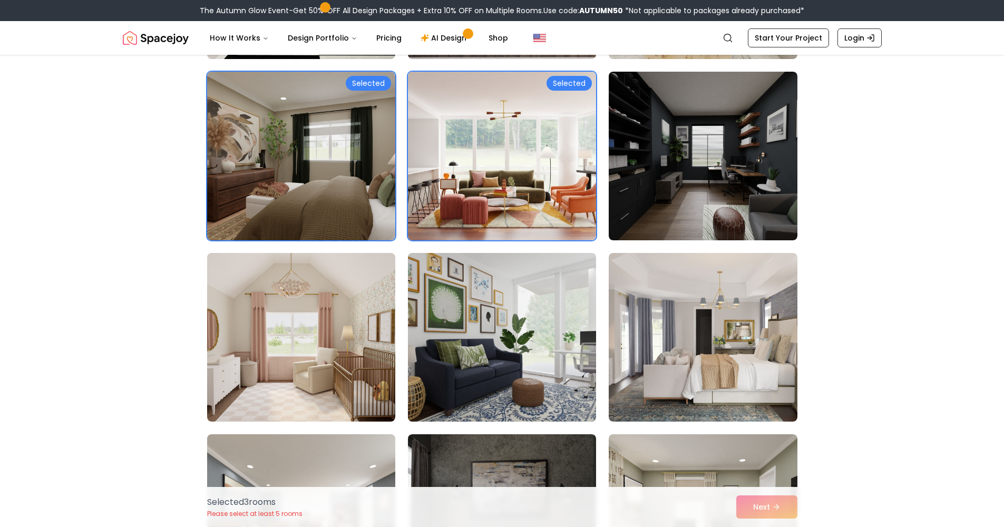
scroll to position [1358, 0]
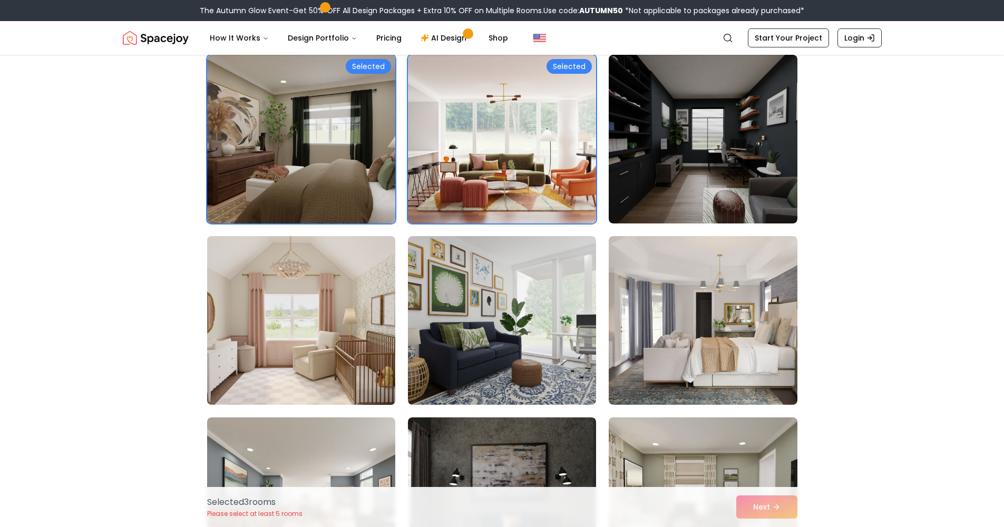
click at [372, 318] on img at bounding box center [301, 320] width 198 height 177
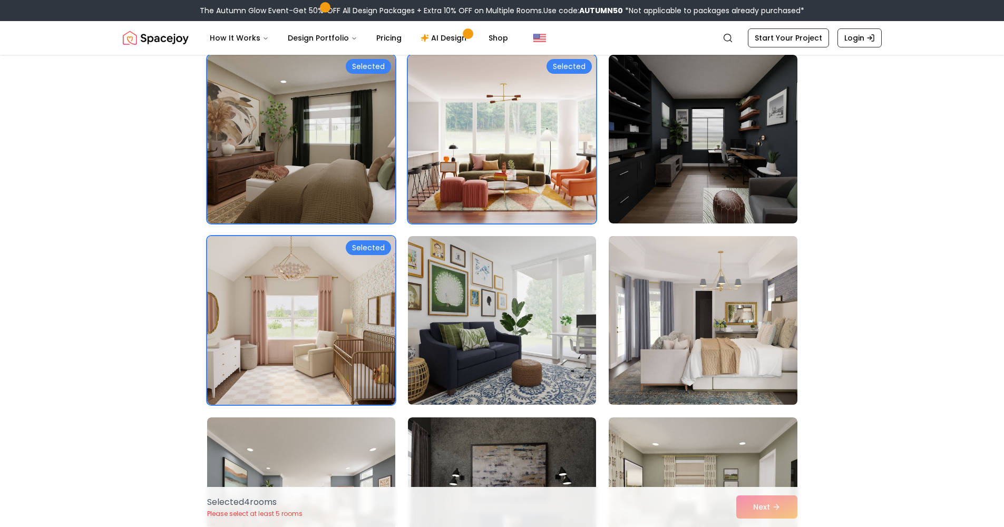
click at [664, 308] on img at bounding box center [703, 320] width 198 height 177
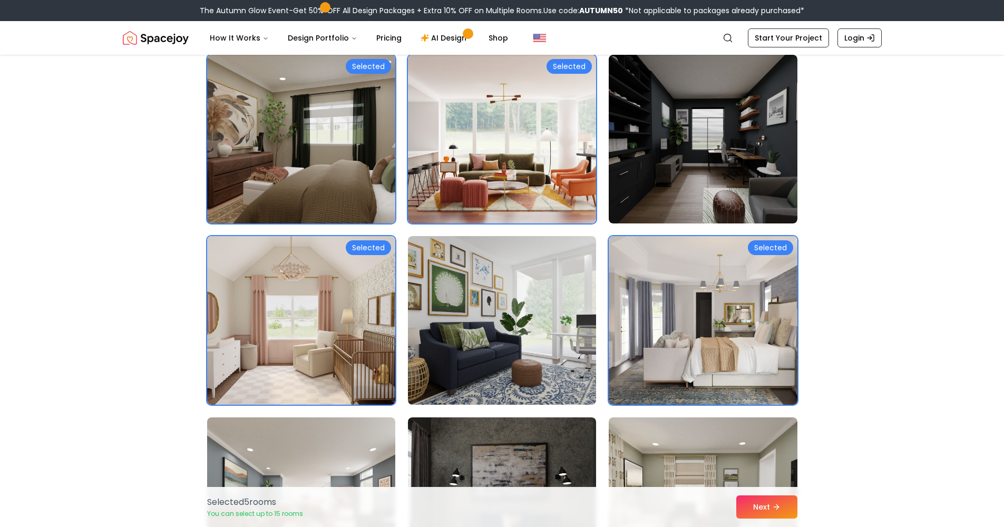
click at [360, 172] on img at bounding box center [301, 139] width 198 height 177
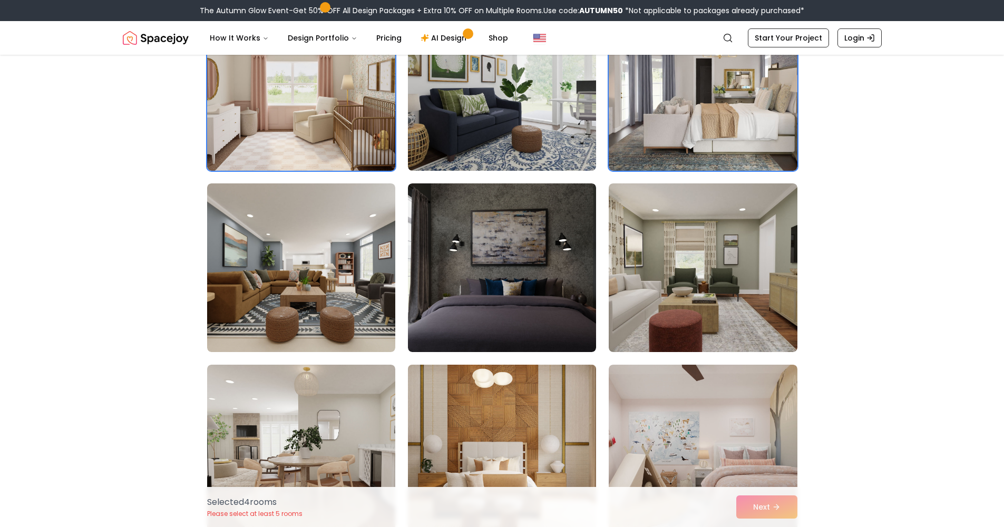
scroll to position [1693, 0]
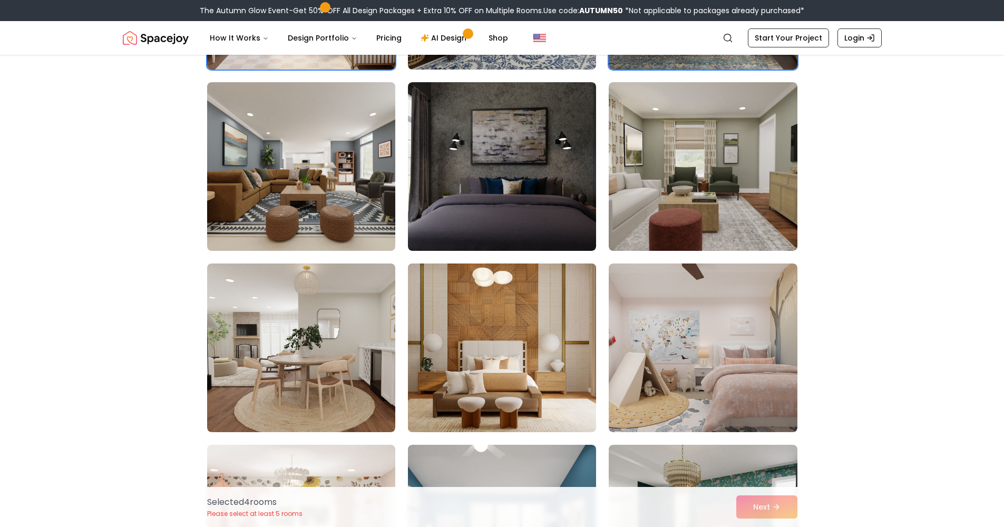
click at [491, 325] on img at bounding box center [502, 347] width 198 height 177
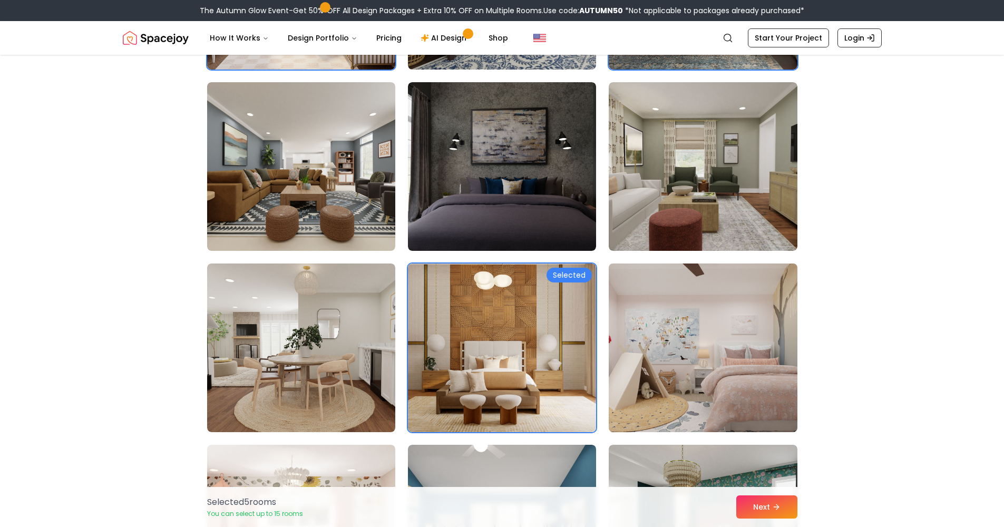
click at [697, 316] on img at bounding box center [703, 347] width 198 height 177
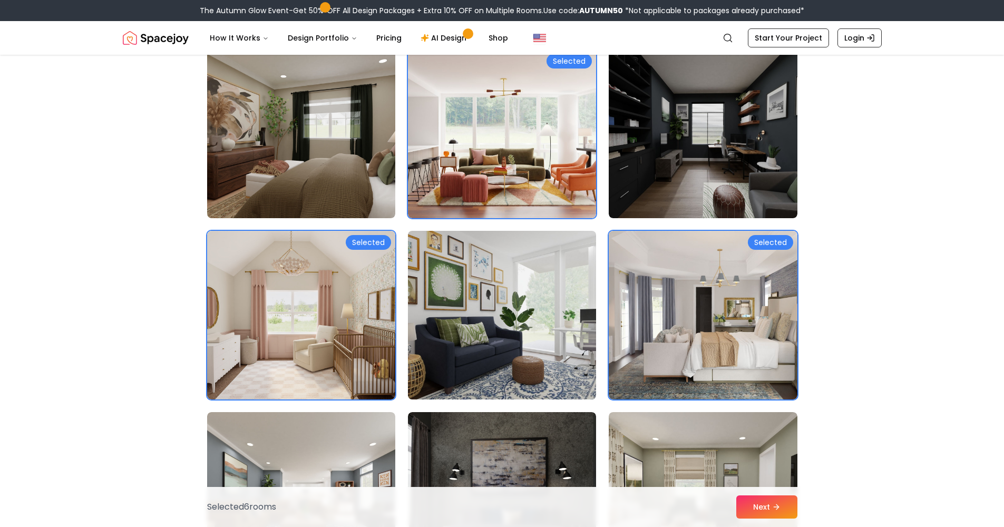
scroll to position [1361, 0]
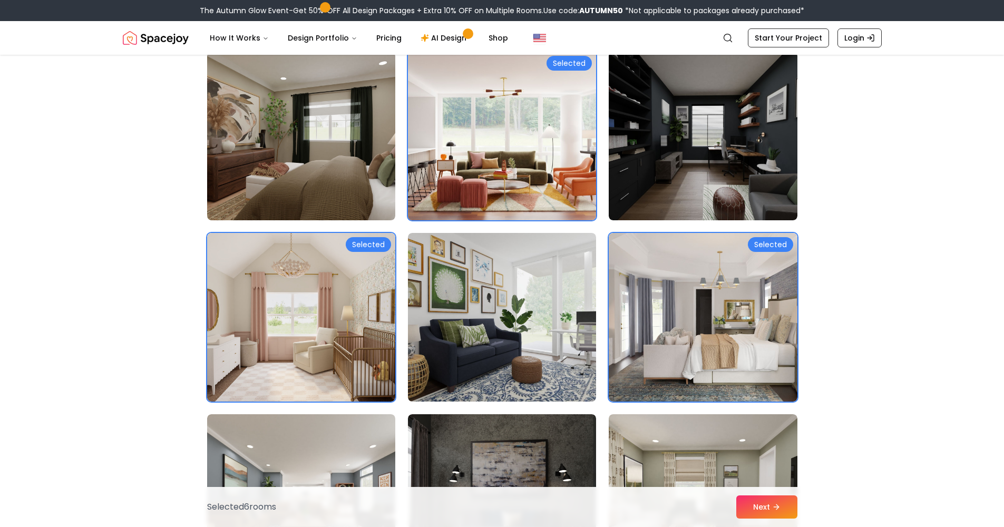
click at [478, 153] on img at bounding box center [502, 135] width 198 height 177
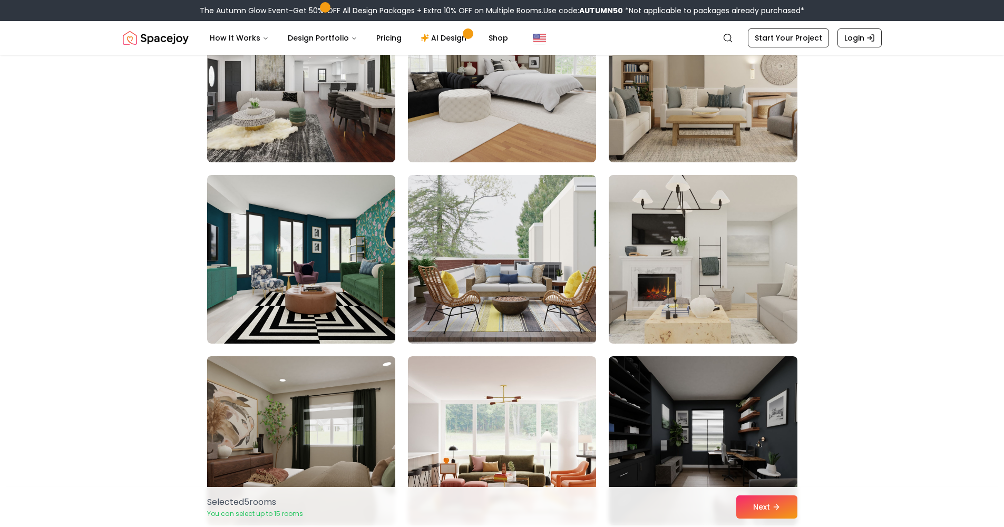
scroll to position [1246, 0]
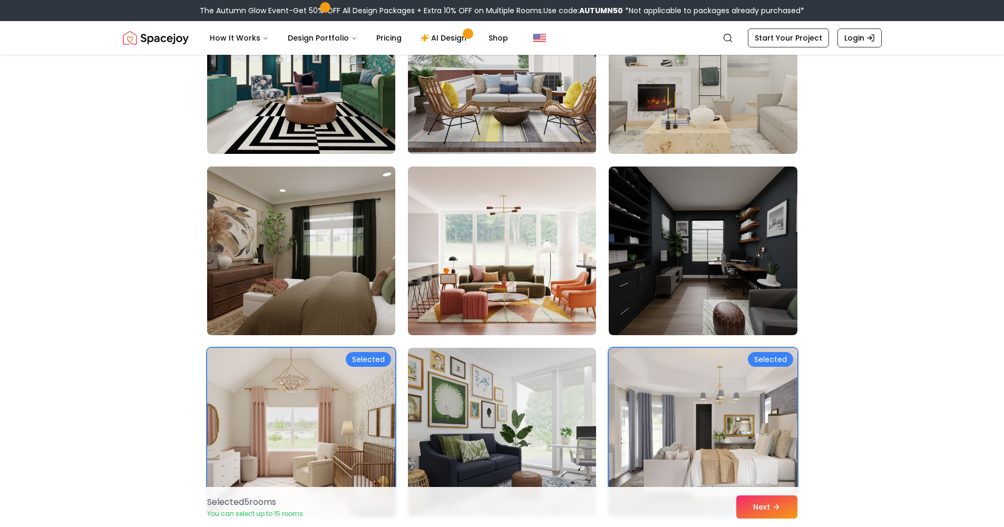
click at [347, 216] on img at bounding box center [301, 250] width 198 height 177
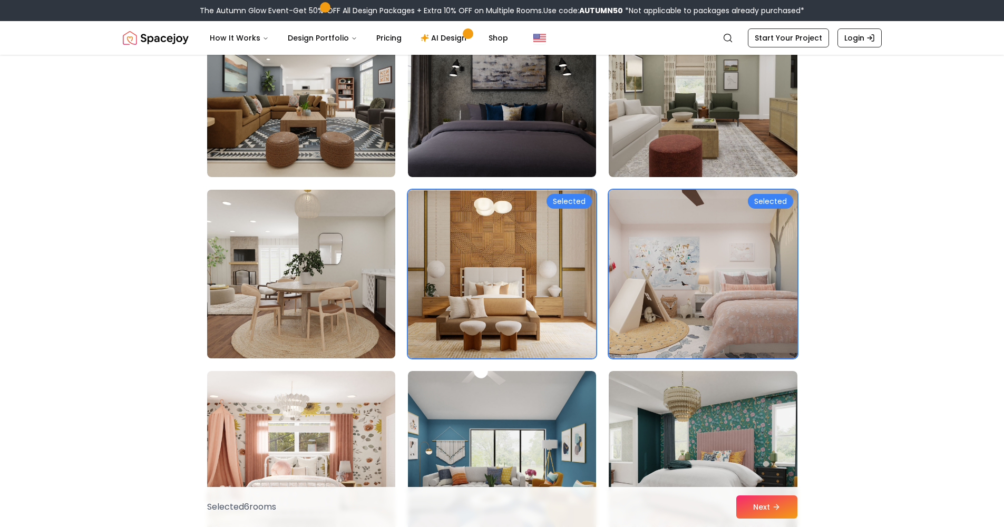
scroll to position [1892, 0]
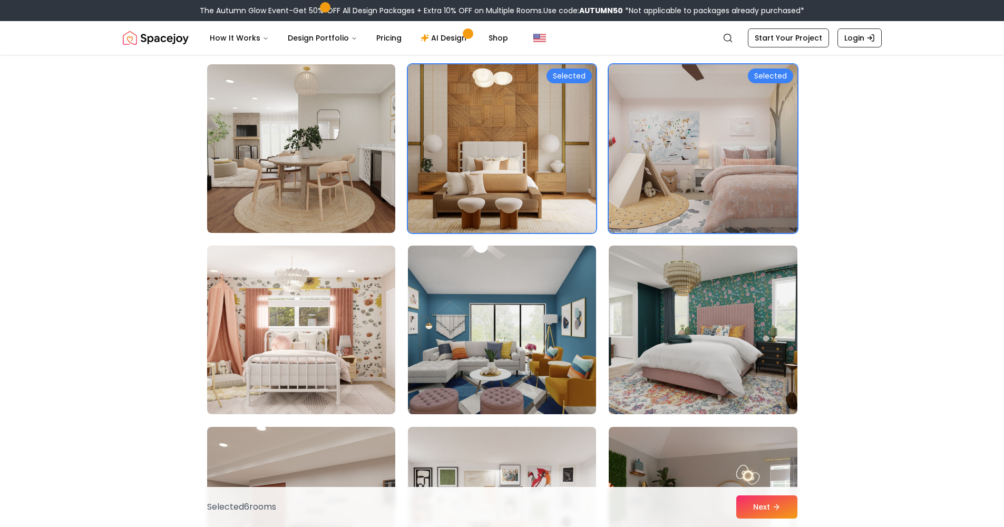
click at [520, 165] on img at bounding box center [502, 148] width 198 height 177
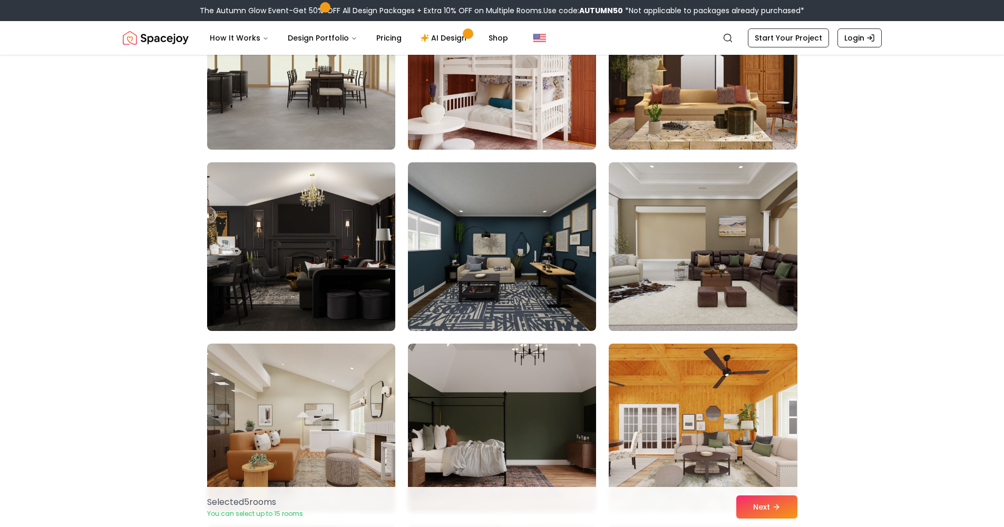
scroll to position [3908, 0]
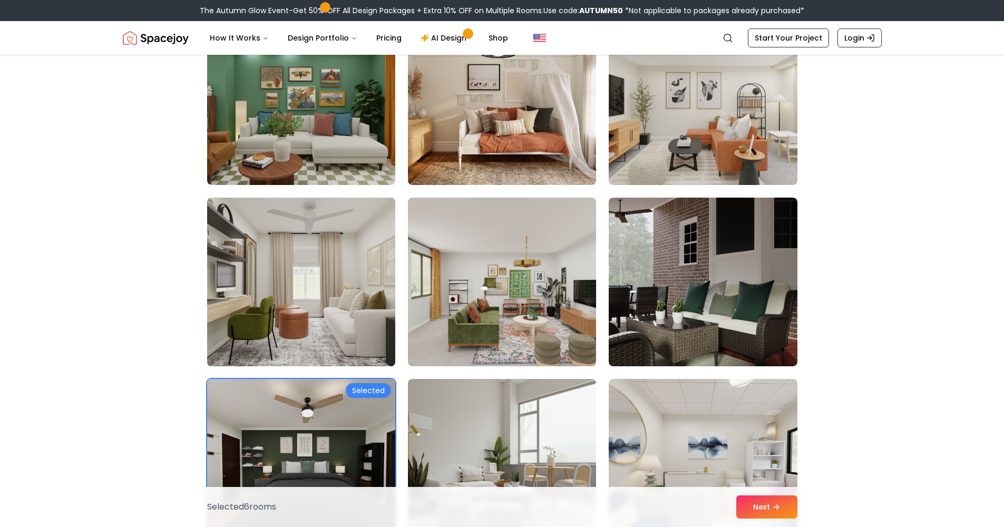
click at [330, 297] on img at bounding box center [301, 281] width 198 height 177
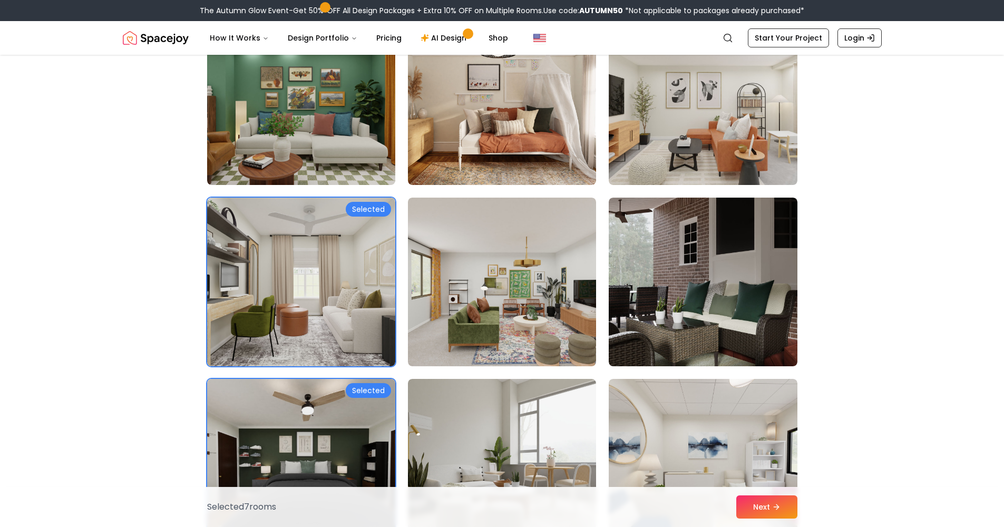
click at [378, 387] on div "Selected" at bounding box center [368, 390] width 45 height 15
click at [350, 407] on img at bounding box center [301, 463] width 198 height 177
click at [370, 402] on img at bounding box center [301, 463] width 198 height 177
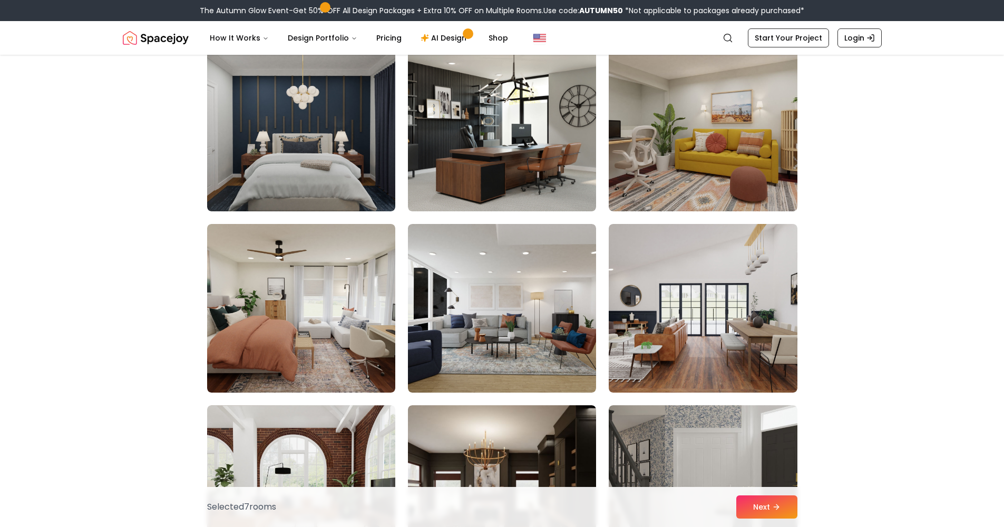
scroll to position [5066, 0]
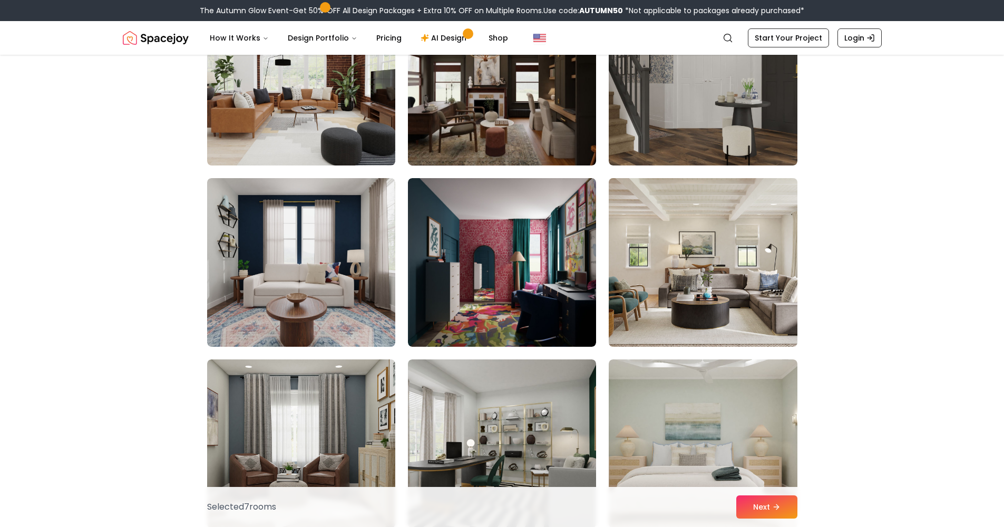
scroll to position [5543, 0]
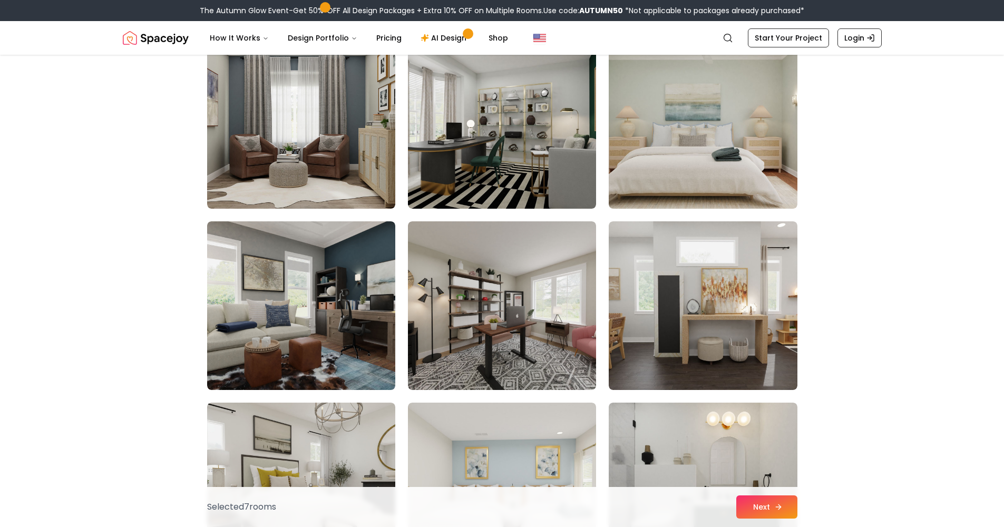
click at [749, 502] on button "Next" at bounding box center [766, 507] width 61 height 23
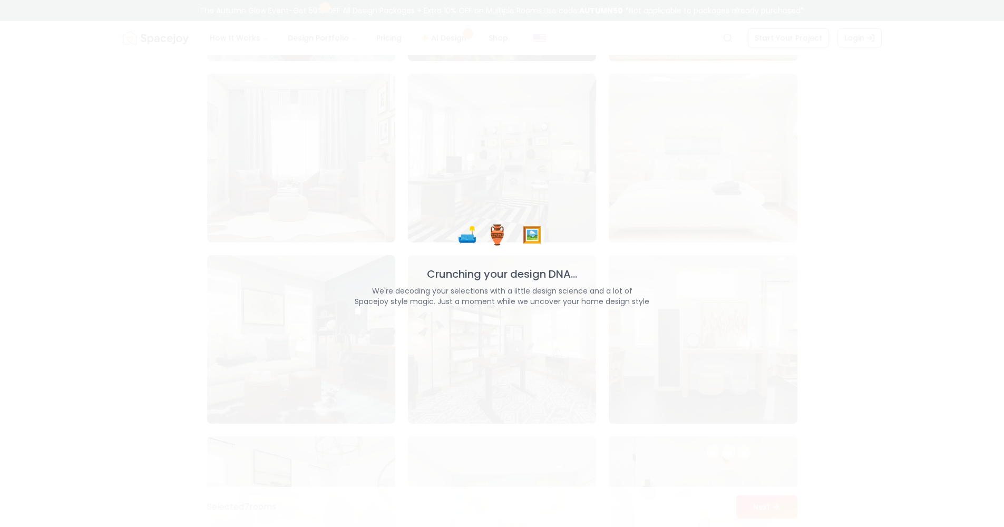
scroll to position [5991, 0]
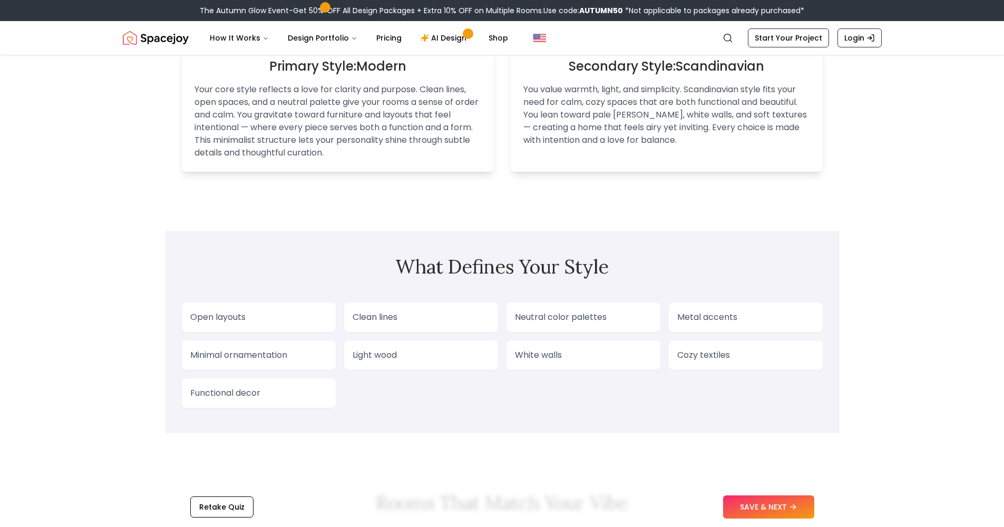
scroll to position [810, 0]
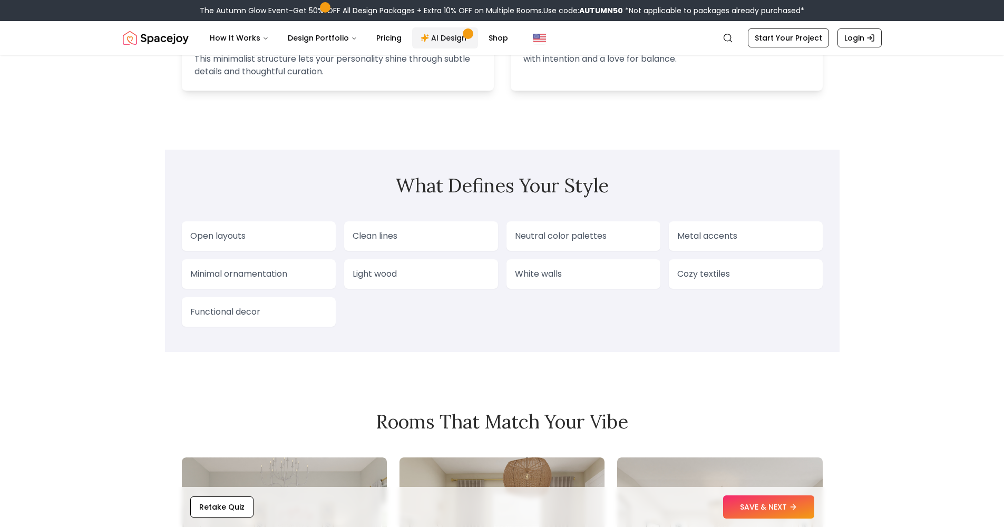
click at [450, 36] on link "AI Design" at bounding box center [445, 37] width 66 height 21
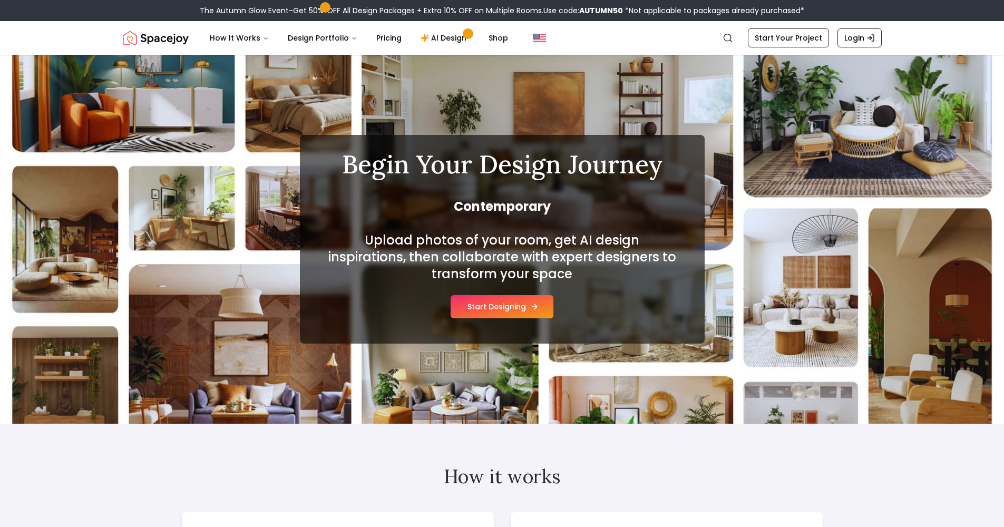
click at [497, 303] on button "Start Designing" at bounding box center [502, 306] width 103 height 23
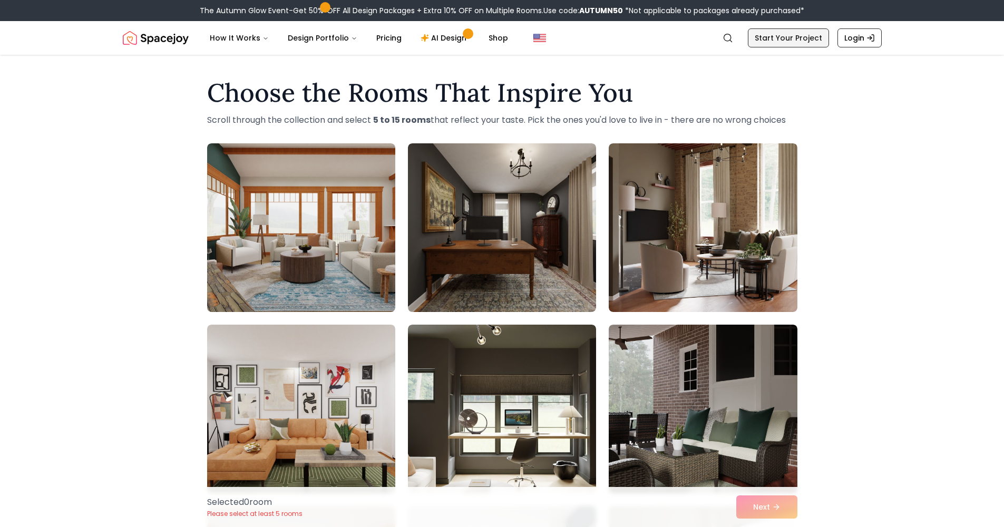
click at [767, 38] on link "Start Your Project" at bounding box center [788, 37] width 81 height 19
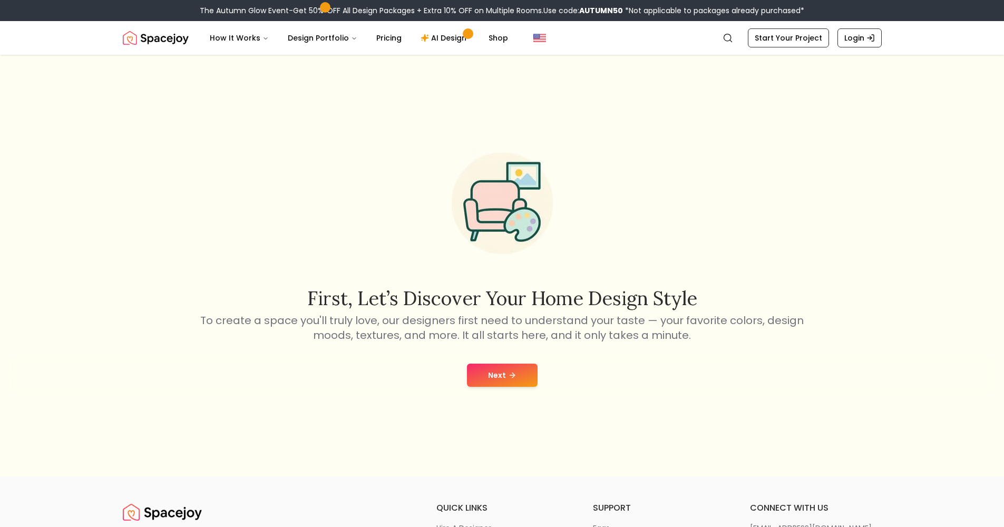
click at [509, 377] on icon at bounding box center [512, 375] width 8 height 8
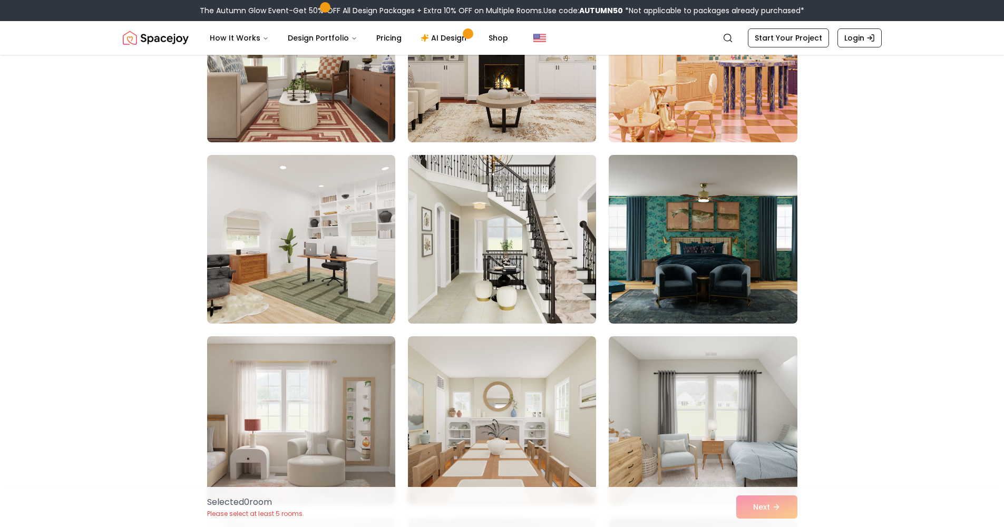
scroll to position [1666, 0]
